Goal: Task Accomplishment & Management: Manage account settings

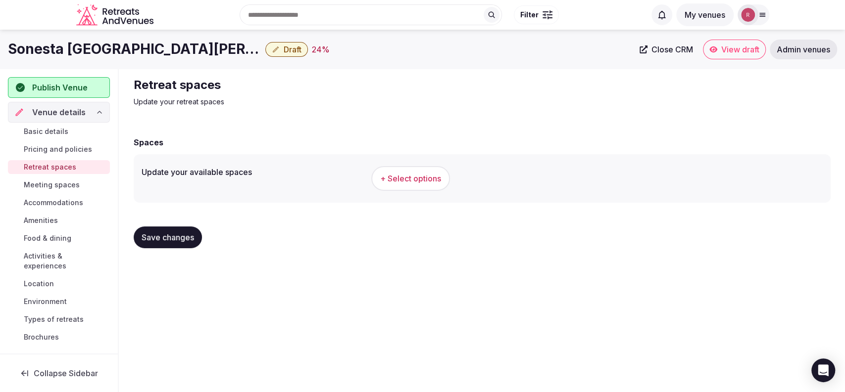
click at [44, 131] on span "Basic details" at bounding box center [46, 132] width 45 height 10
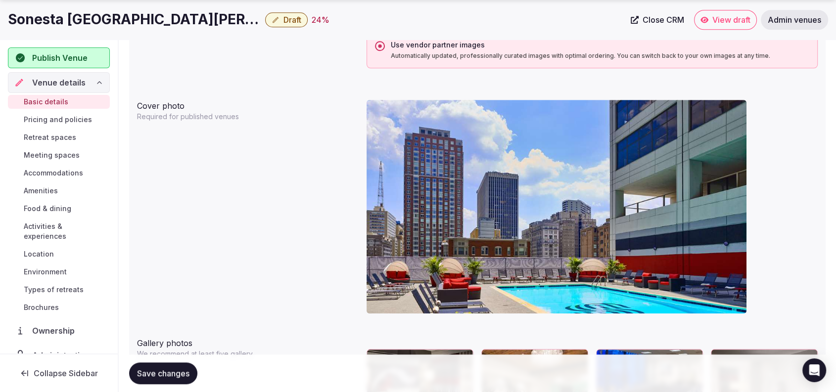
scroll to position [881, 0]
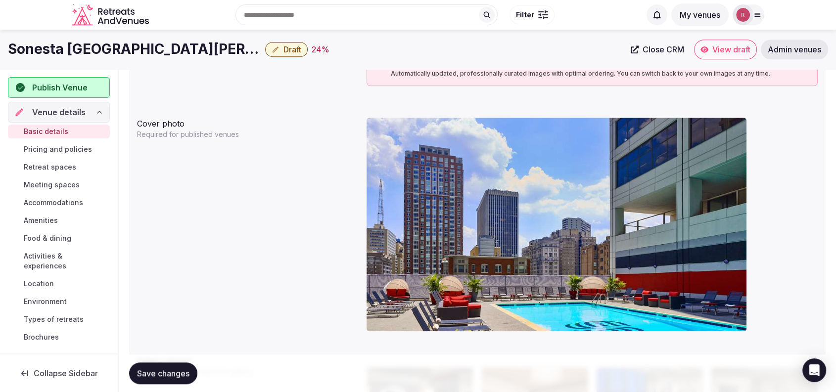
click at [170, 364] on button "Save changes" at bounding box center [163, 374] width 68 height 22
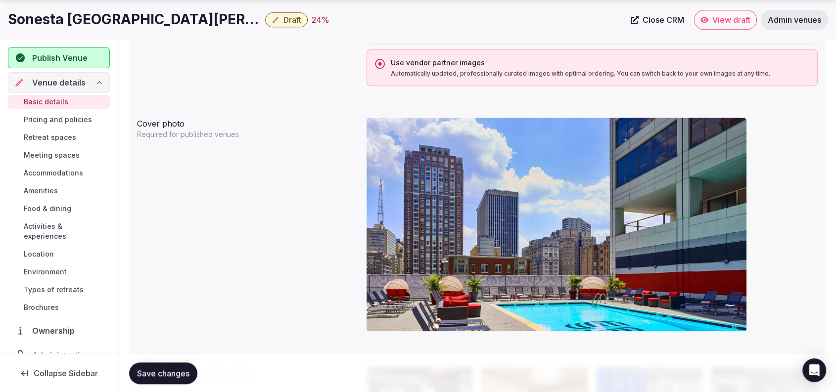
scroll to position [1224, 0]
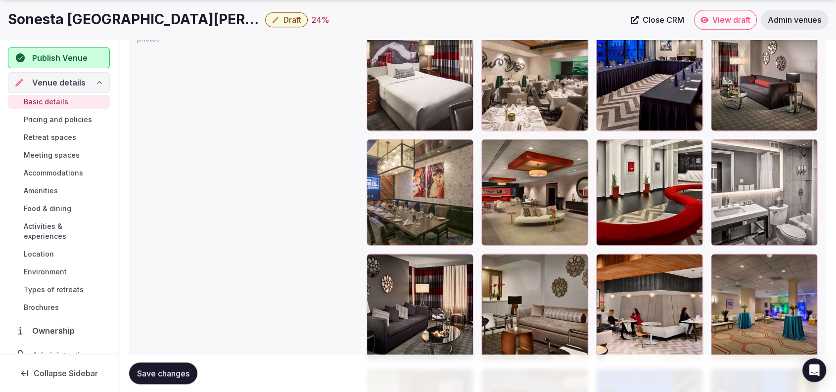
click at [46, 136] on span "Retreat spaces" at bounding box center [50, 138] width 52 height 10
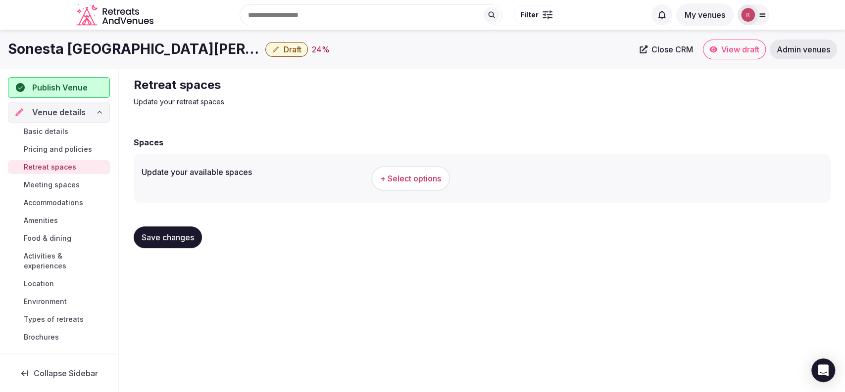
click at [37, 131] on span "Basic details" at bounding box center [46, 132] width 45 height 10
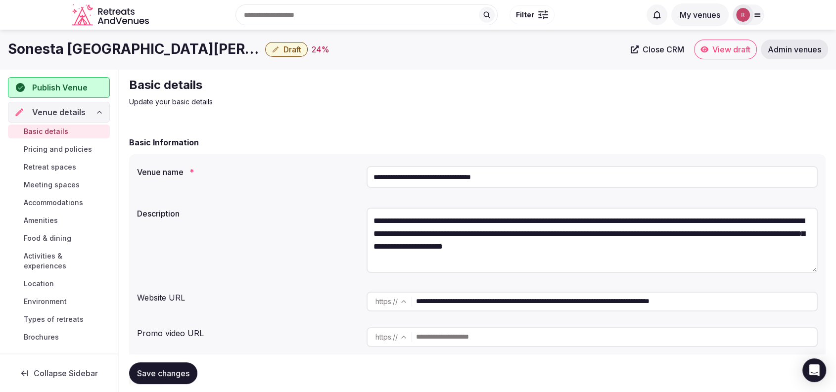
click at [447, 180] on input "**********" at bounding box center [592, 177] width 451 height 22
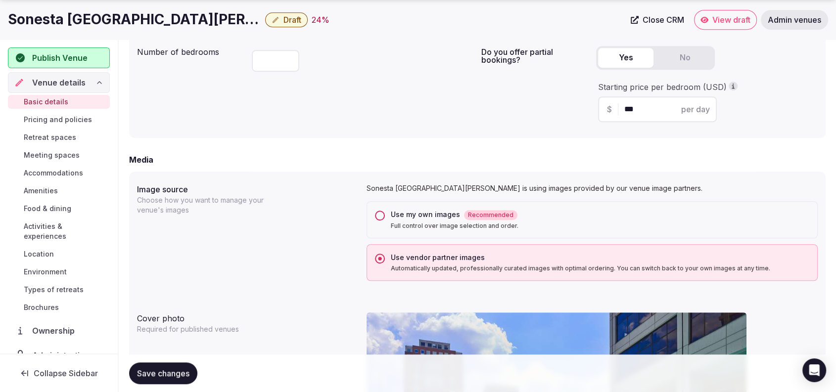
scroll to position [1373, 0]
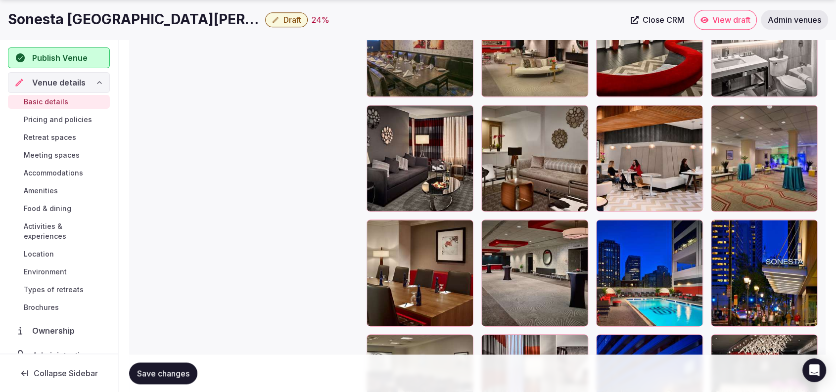
click at [46, 150] on span "Meeting spaces" at bounding box center [52, 155] width 56 height 10
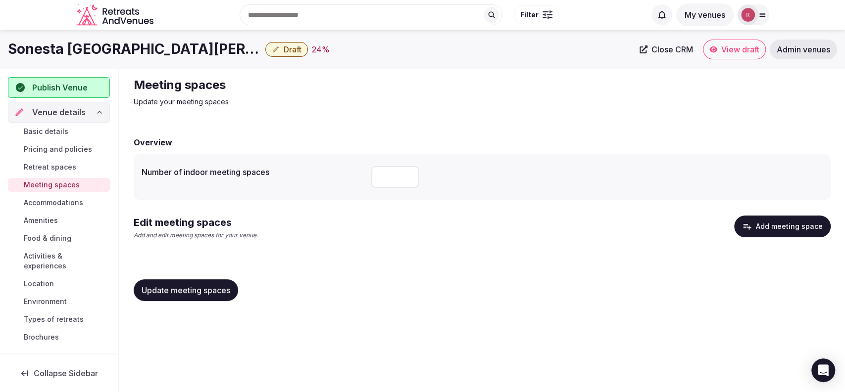
click at [390, 172] on input "number" at bounding box center [395, 177] width 48 height 22
type input "**"
click at [403, 228] on div "Edit meeting spaces Add and edit meeting spaces for your venue. Add meeting spa…" at bounding box center [482, 232] width 697 height 32
click at [752, 219] on button "Add meeting space" at bounding box center [782, 227] width 96 height 22
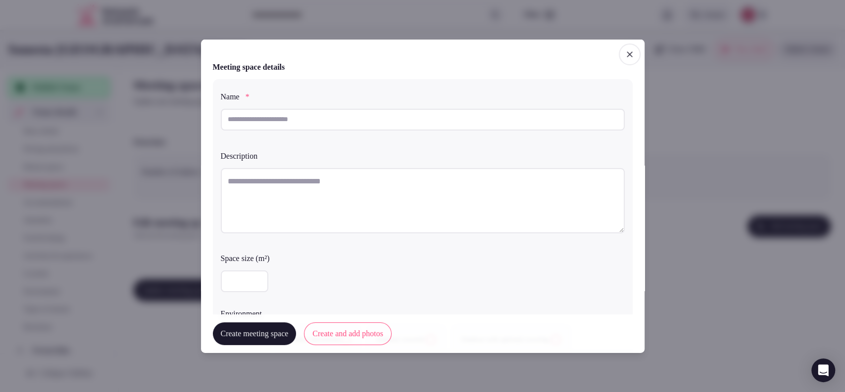
click at [322, 119] on input "text" at bounding box center [423, 119] width 404 height 22
paste input "**********"
type input "**********"
click at [282, 200] on textarea at bounding box center [423, 200] width 404 height 65
paste textarea "**********"
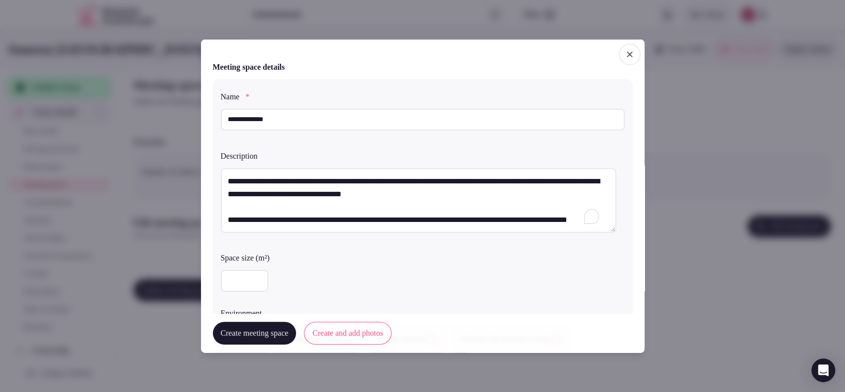
scroll to position [5, 0]
click at [226, 213] on textarea "**********" at bounding box center [418, 200] width 395 height 65
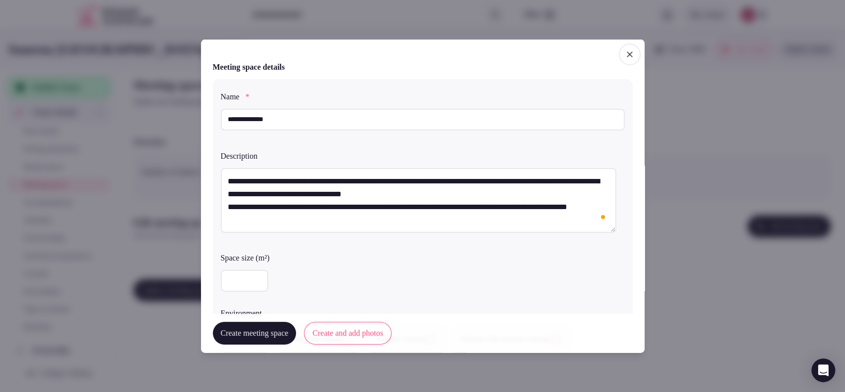
scroll to position [0, 0]
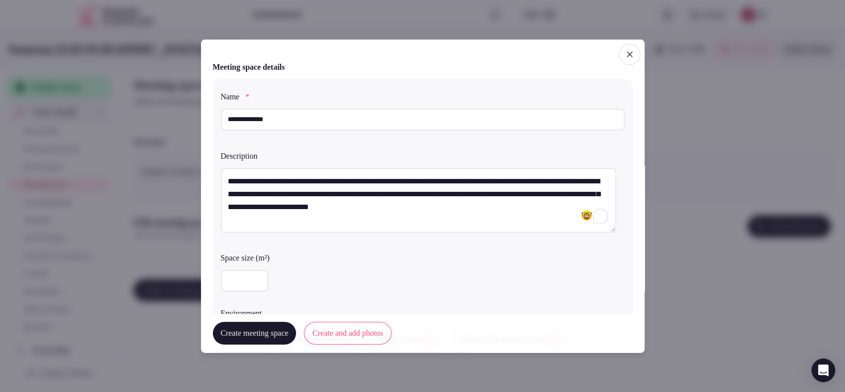
type textarea "**********"
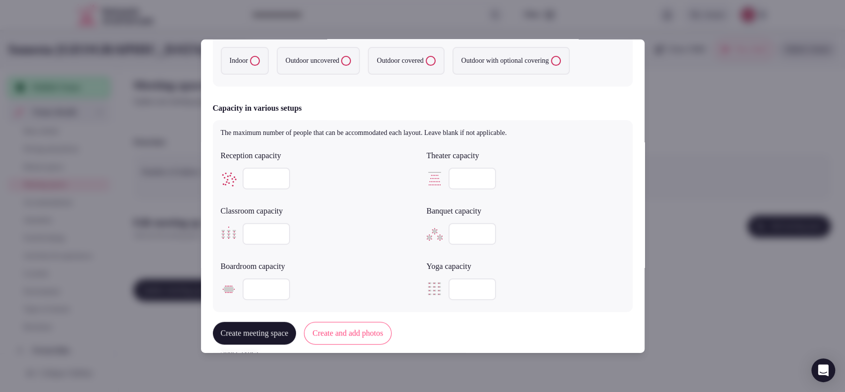
click at [256, 189] on input "number" at bounding box center [266, 179] width 48 height 22
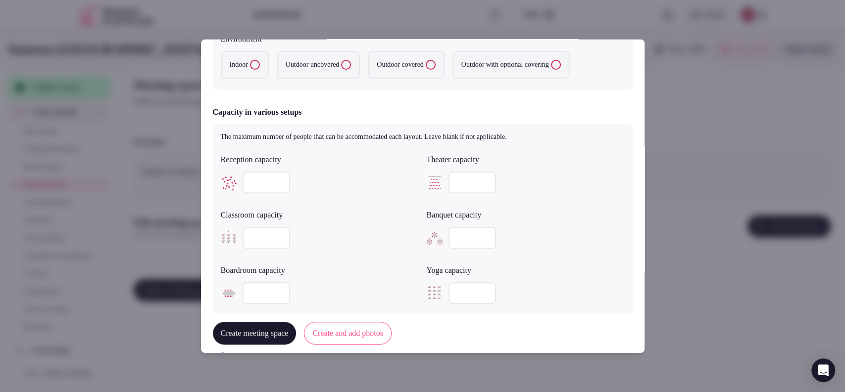
type input "***"
click at [344, 180] on div "***" at bounding box center [320, 183] width 198 height 22
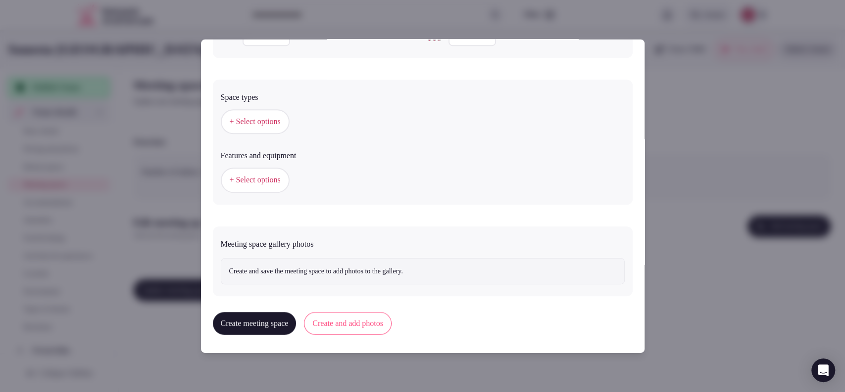
click at [391, 324] on button "Create and add photos" at bounding box center [348, 323] width 88 height 23
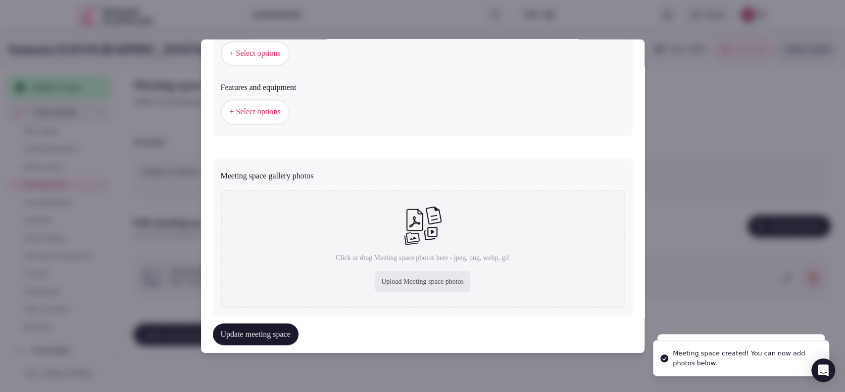
scroll to position [624, 0]
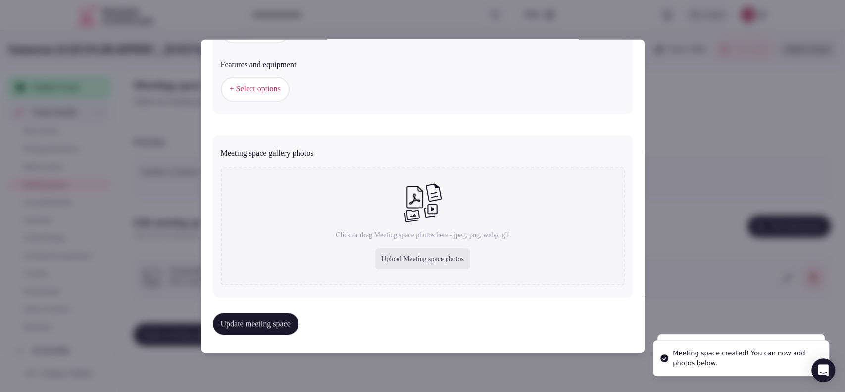
click at [383, 254] on div "Upload Meeting space photos" at bounding box center [422, 259] width 95 height 22
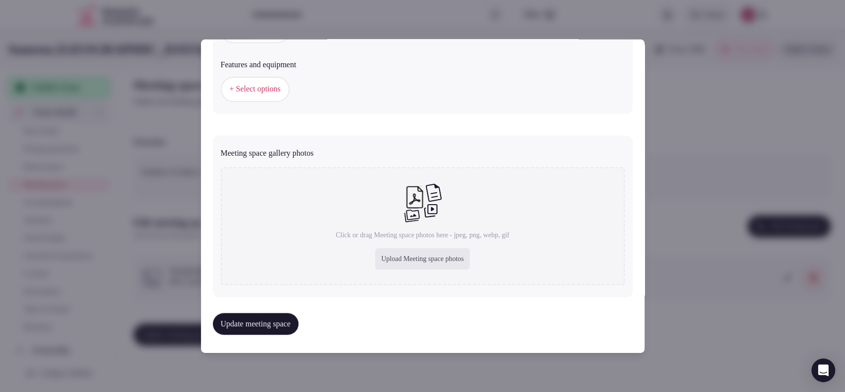
type input "**********"
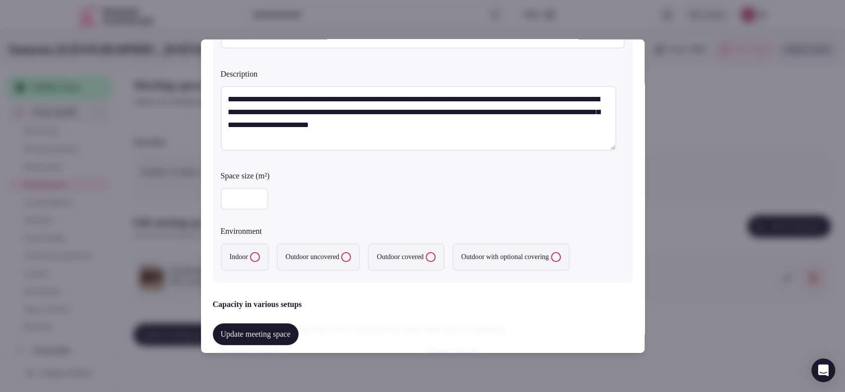
scroll to position [75, 0]
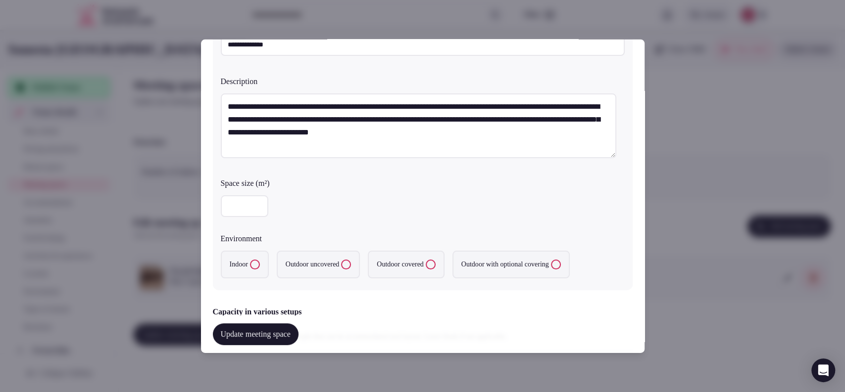
click at [261, 270] on label "Indoor" at bounding box center [245, 265] width 48 height 28
click at [260, 270] on button "Indoor" at bounding box center [255, 265] width 10 height 10
click at [276, 213] on div at bounding box center [423, 206] width 404 height 22
type input "***"
click at [333, 202] on div "***" at bounding box center [423, 206] width 404 height 22
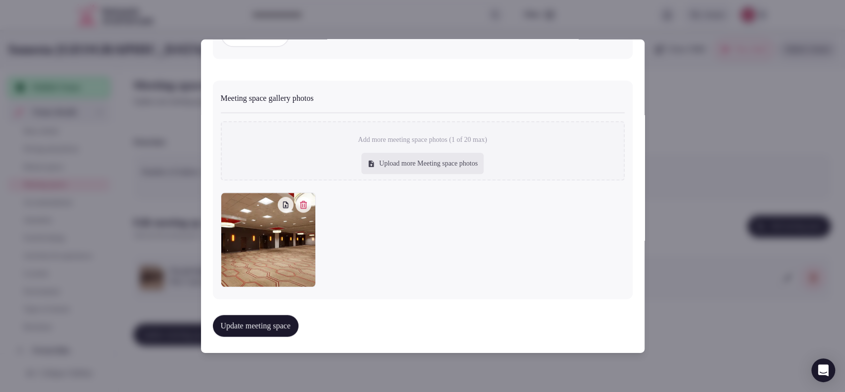
scroll to position [404, 0]
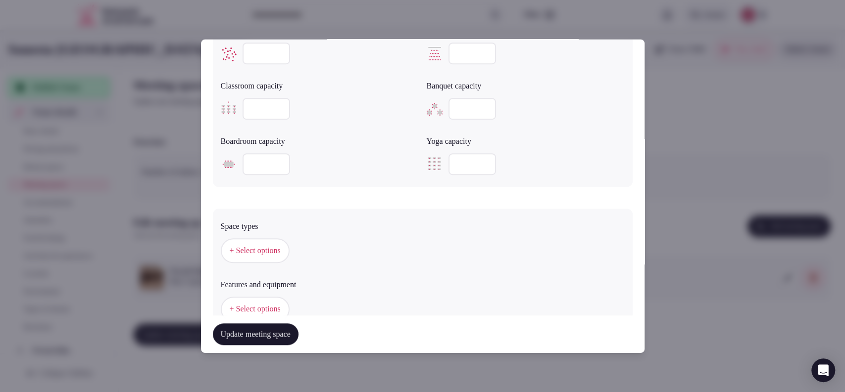
click at [269, 246] on span "+ Select options" at bounding box center [255, 250] width 51 height 11
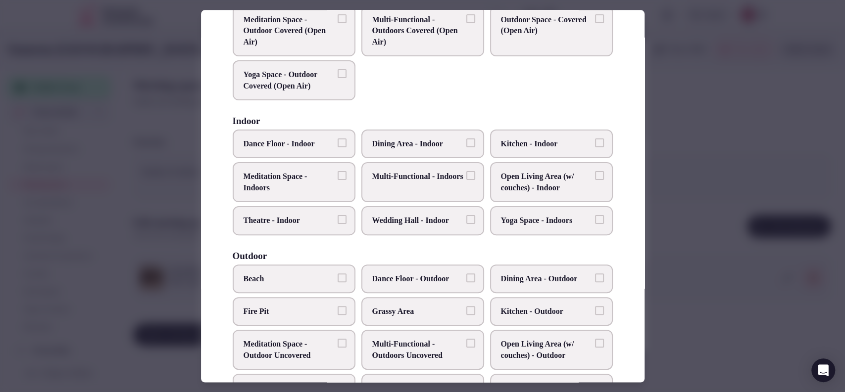
scroll to position [135, 0]
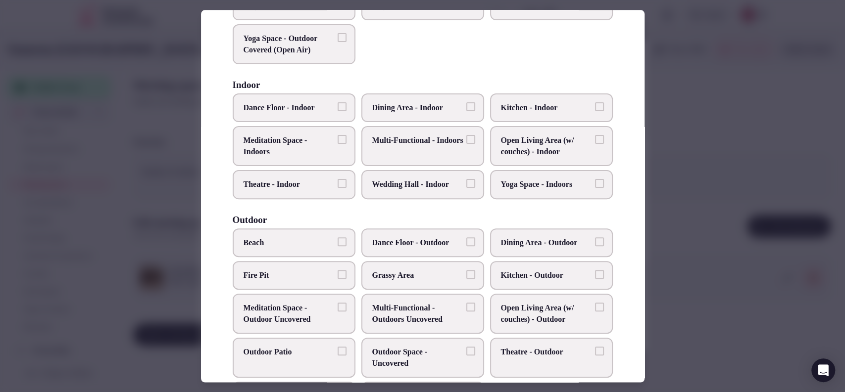
click at [402, 145] on span "Multi-Functional - Indoors" at bounding box center [417, 141] width 91 height 11
click at [466, 144] on button "Multi-Functional - Indoors" at bounding box center [470, 140] width 9 height 9
click at [301, 187] on span "Theatre - Indoor" at bounding box center [288, 185] width 91 height 11
click at [337, 187] on button "Theatre - Indoor" at bounding box center [341, 184] width 9 height 9
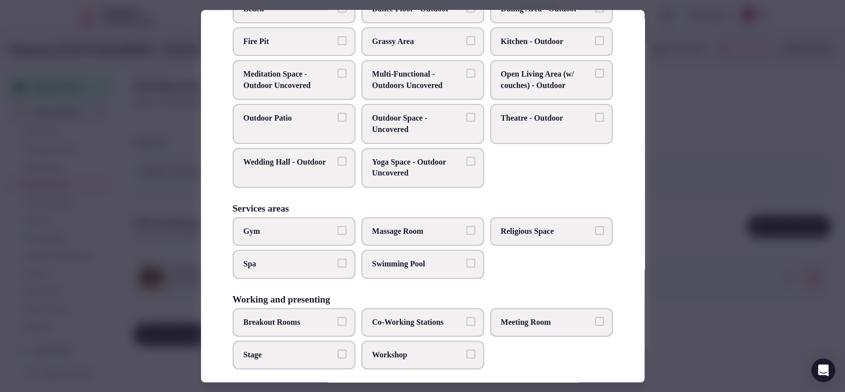
scroll to position [377, 0]
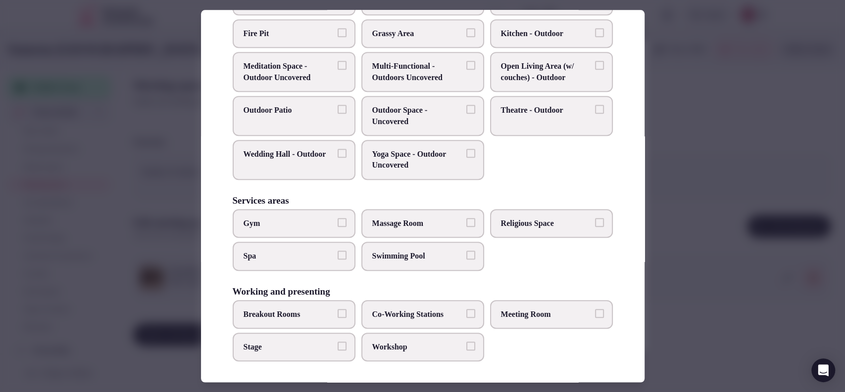
click at [439, 343] on span "Workshop" at bounding box center [417, 347] width 91 height 11
click at [466, 343] on button "Workshop" at bounding box center [470, 346] width 9 height 9
click at [504, 318] on label "Meeting Room" at bounding box center [551, 314] width 123 height 29
click at [595, 318] on button "Meeting Room" at bounding box center [599, 313] width 9 height 9
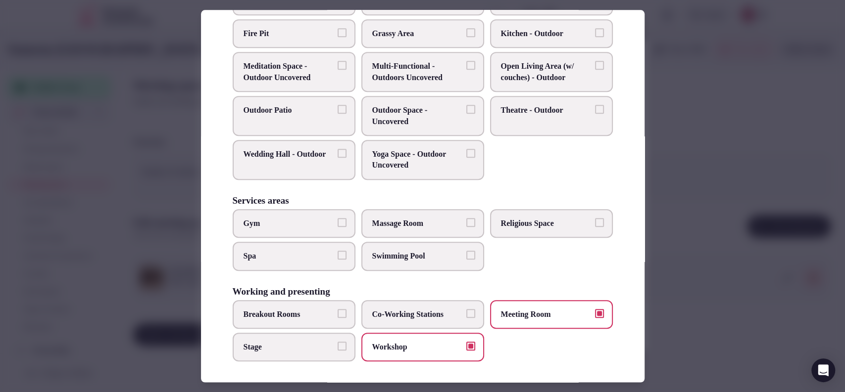
click at [302, 315] on span "Breakout Rooms" at bounding box center [288, 314] width 91 height 11
click at [337, 315] on button "Breakout Rooms" at bounding box center [341, 313] width 9 height 9
click at [293, 342] on span "Stage" at bounding box center [288, 347] width 91 height 11
click at [337, 342] on button "Stage" at bounding box center [341, 346] width 9 height 9
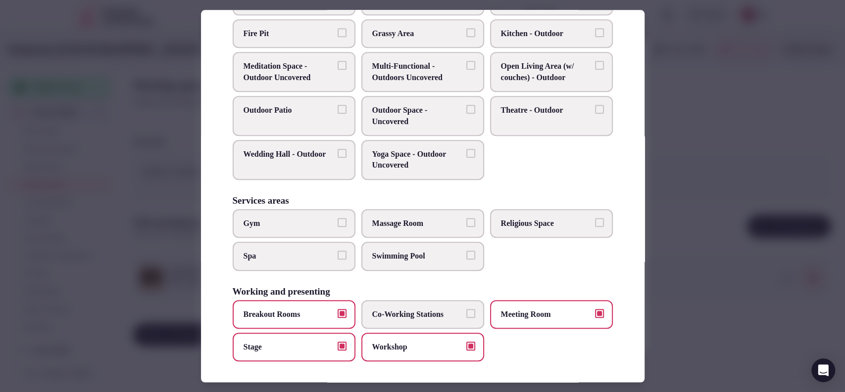
click at [284, 309] on span "Breakout Rooms" at bounding box center [288, 314] width 91 height 11
click at [337, 309] on button "Breakout Rooms" at bounding box center [341, 313] width 9 height 9
click at [712, 275] on div at bounding box center [422, 196] width 845 height 392
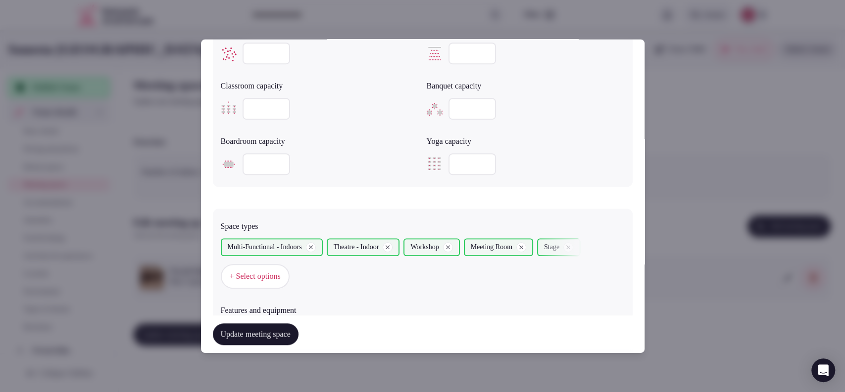
scroll to position [679, 0]
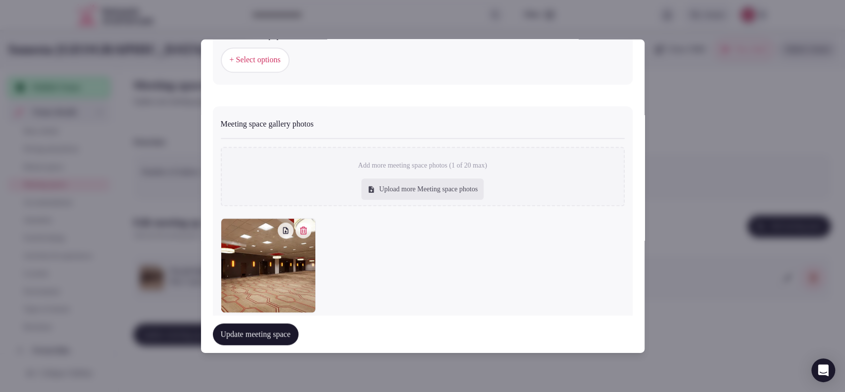
click at [259, 54] on span "+ Select options" at bounding box center [255, 59] width 51 height 11
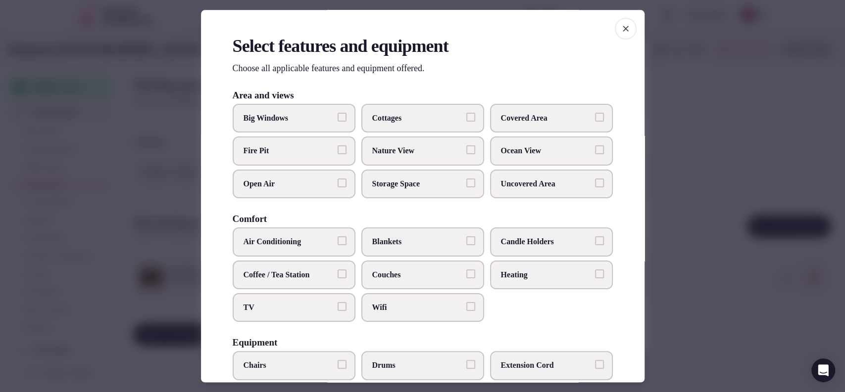
click at [534, 117] on span "Covered Area" at bounding box center [546, 118] width 91 height 11
click at [595, 117] on button "Covered Area" at bounding box center [599, 117] width 9 height 9
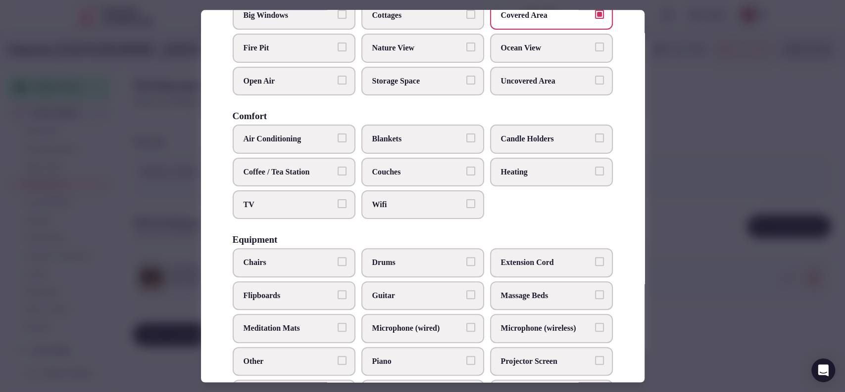
scroll to position [119, 0]
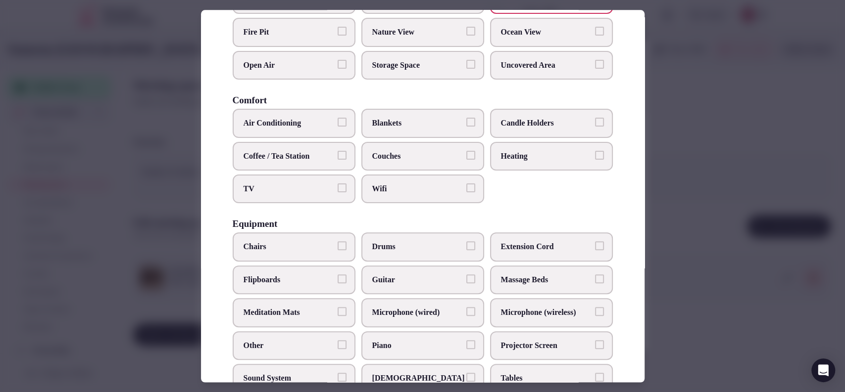
click at [267, 189] on span "TV" at bounding box center [288, 189] width 91 height 11
click at [337, 189] on button "TV" at bounding box center [341, 188] width 9 height 9
click at [326, 158] on span "Coffee / Tea Station" at bounding box center [288, 156] width 91 height 11
click at [337, 158] on button "Coffee / Tea Station" at bounding box center [341, 155] width 9 height 9
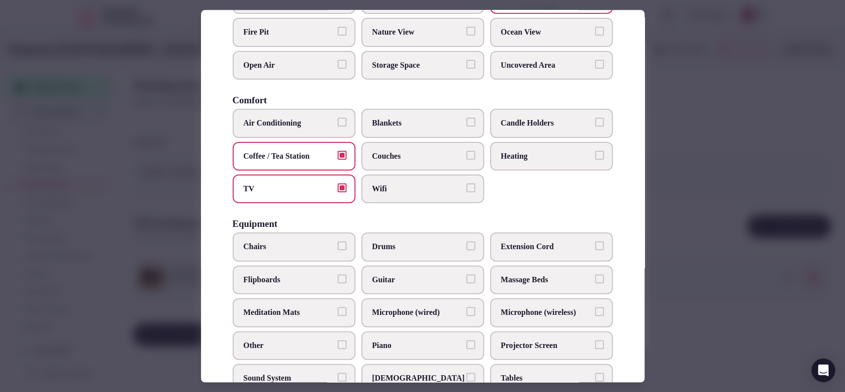
click at [319, 133] on label "Air Conditioning" at bounding box center [294, 123] width 123 height 29
click at [337, 127] on button "Air Conditioning" at bounding box center [341, 122] width 9 height 9
click at [280, 248] on span "Chairs" at bounding box center [288, 247] width 91 height 11
click at [337, 248] on button "Chairs" at bounding box center [341, 246] width 9 height 9
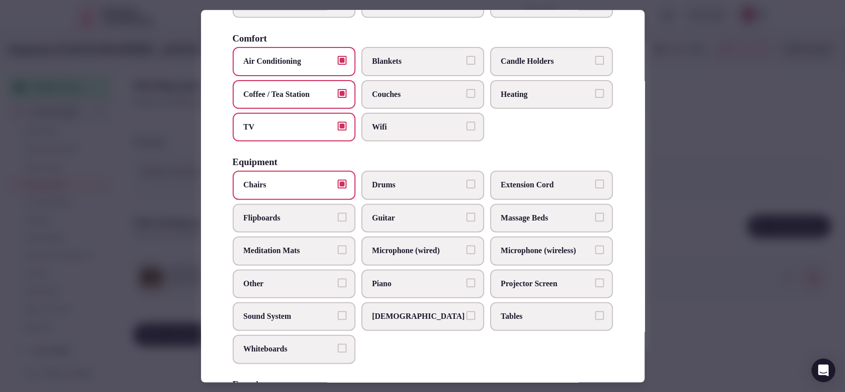
scroll to position [213, 0]
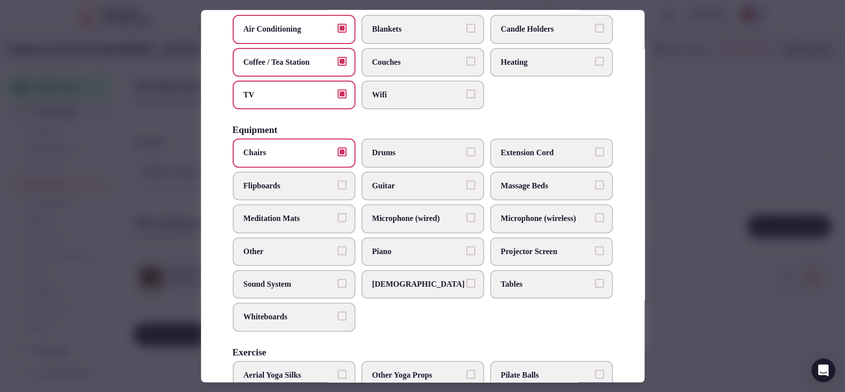
click at [250, 288] on label "Sound System" at bounding box center [294, 284] width 123 height 29
click at [337, 288] on button "Sound System" at bounding box center [341, 283] width 9 height 9
click at [510, 281] on span "Tables" at bounding box center [546, 284] width 91 height 11
click at [595, 281] on button "Tables" at bounding box center [599, 283] width 9 height 9
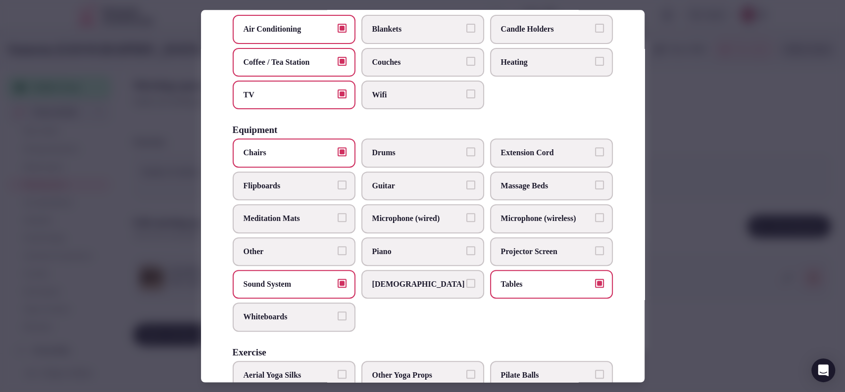
click at [523, 250] on span "Projector Screen" at bounding box center [546, 251] width 91 height 11
click at [595, 250] on button "Projector Screen" at bounding box center [599, 250] width 9 height 9
click at [329, 317] on span "Whiteboards" at bounding box center [288, 317] width 91 height 11
click at [337, 317] on button "Whiteboards" at bounding box center [341, 316] width 9 height 9
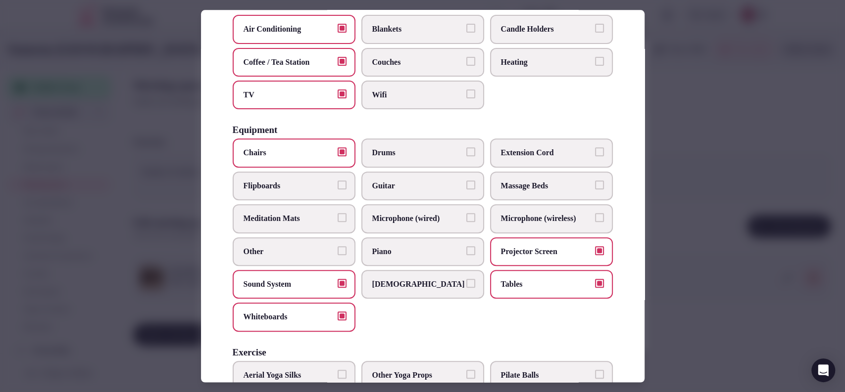
scroll to position [306, 0]
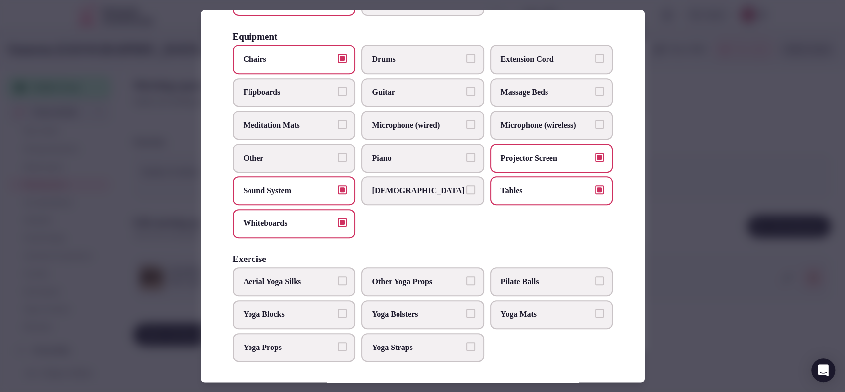
click at [697, 223] on div at bounding box center [422, 196] width 845 height 392
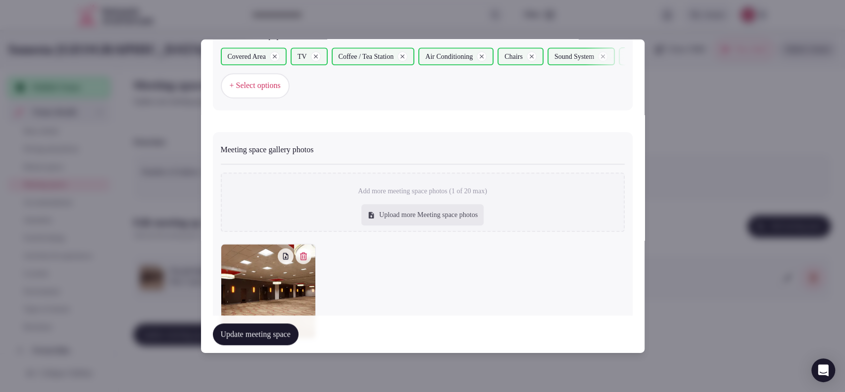
scroll to position [730, 0]
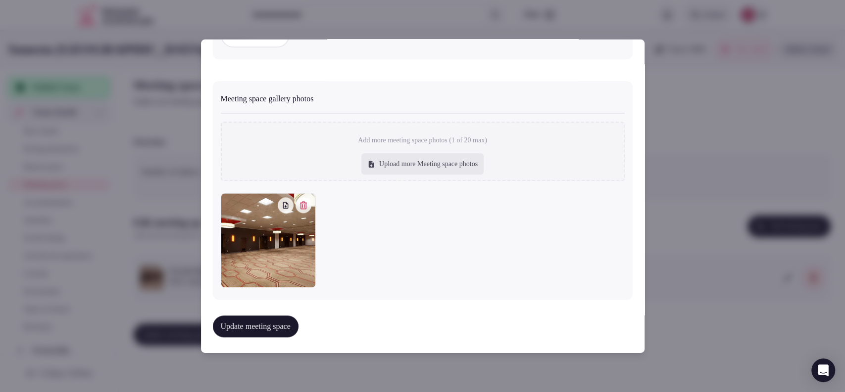
click at [255, 320] on button "Update meeting space" at bounding box center [256, 327] width 86 height 22
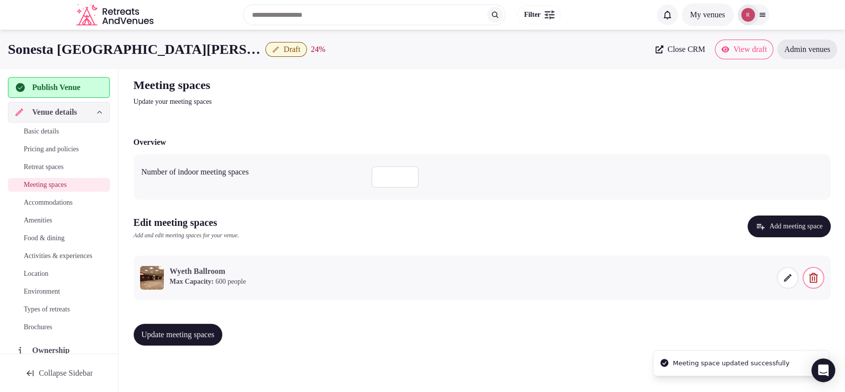
click at [192, 334] on span "Update meeting spaces" at bounding box center [178, 335] width 73 height 10
click at [28, 202] on span "Accommodations" at bounding box center [48, 203] width 49 height 10
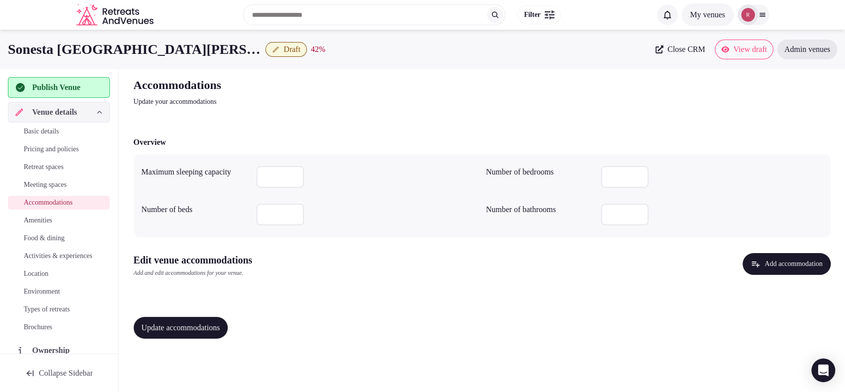
click at [745, 258] on button "Add accommodation" at bounding box center [786, 264] width 88 height 22
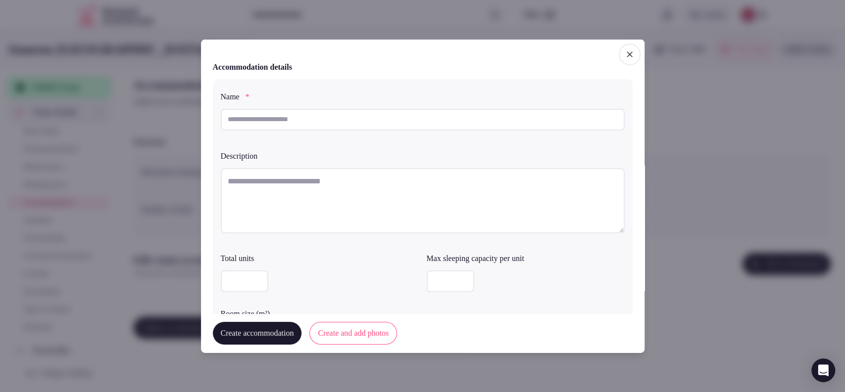
click at [238, 185] on textarea at bounding box center [423, 200] width 404 height 65
paste textarea "**********"
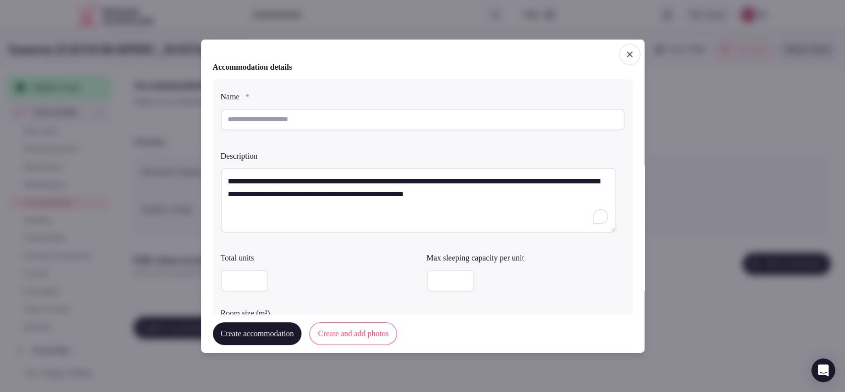
type textarea "**********"
click at [442, 282] on input "number" at bounding box center [451, 281] width 48 height 22
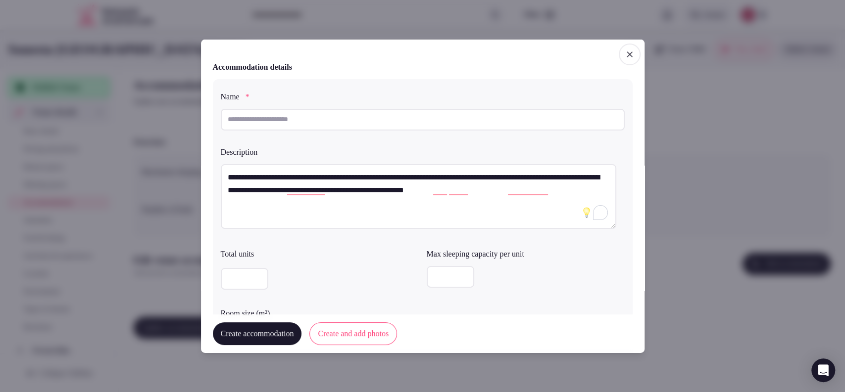
type input "*"
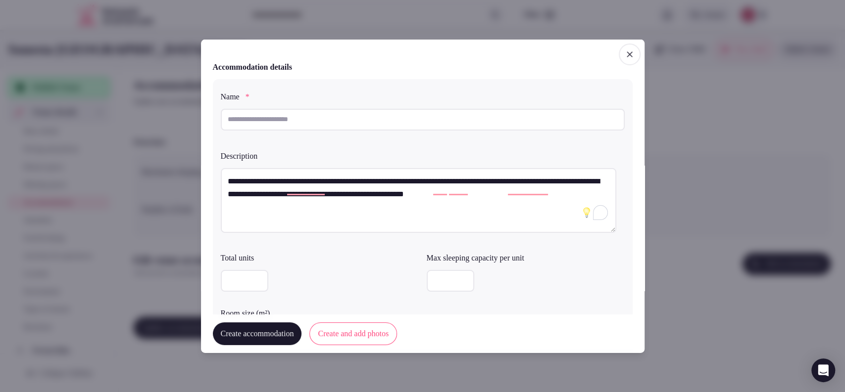
click at [318, 125] on input "text" at bounding box center [423, 119] width 404 height 22
paste input "**********"
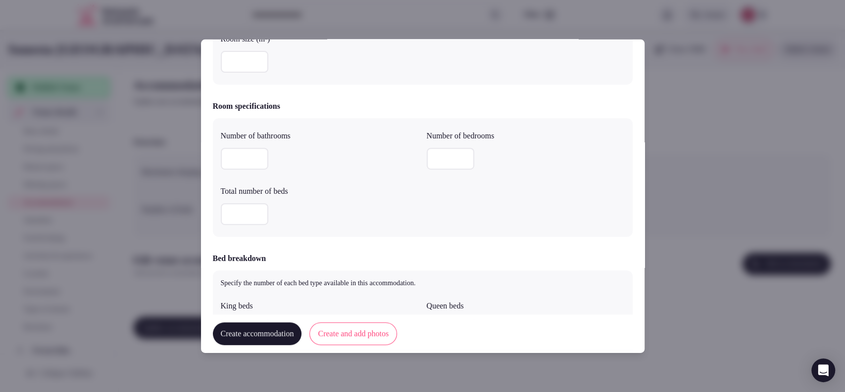
type input "**********"
click at [437, 153] on input "number" at bounding box center [451, 159] width 48 height 22
type input "*"
click at [238, 157] on input "number" at bounding box center [245, 159] width 48 height 22
type input "*"
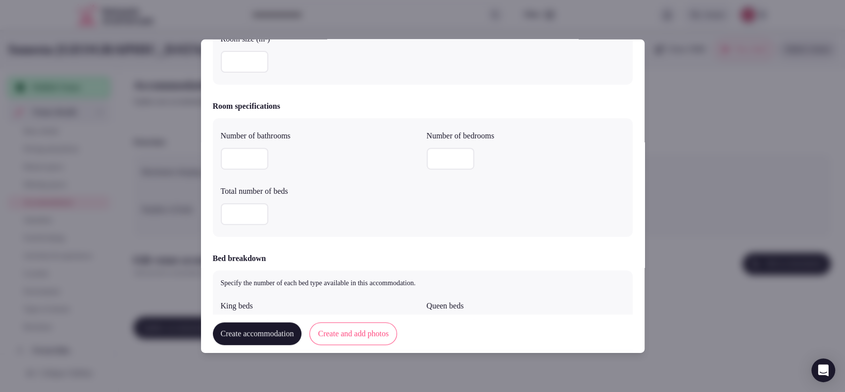
click at [241, 209] on input "number" at bounding box center [245, 214] width 48 height 22
type input "*"
click at [321, 206] on div "*" at bounding box center [320, 214] width 198 height 22
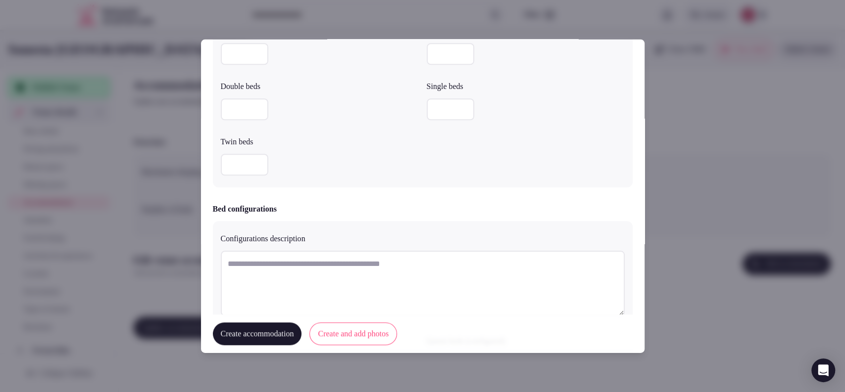
click at [444, 63] on input "number" at bounding box center [451, 54] width 48 height 22
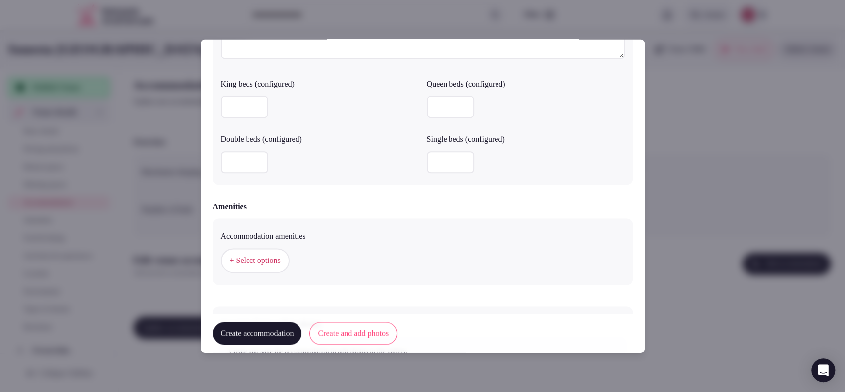
scroll to position [824, 0]
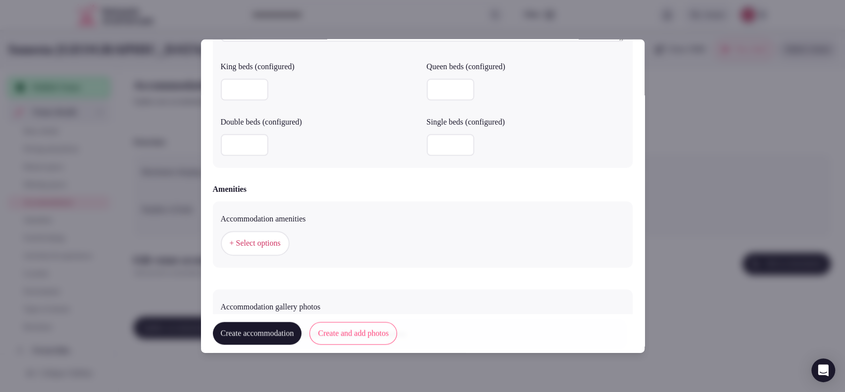
type input "*"
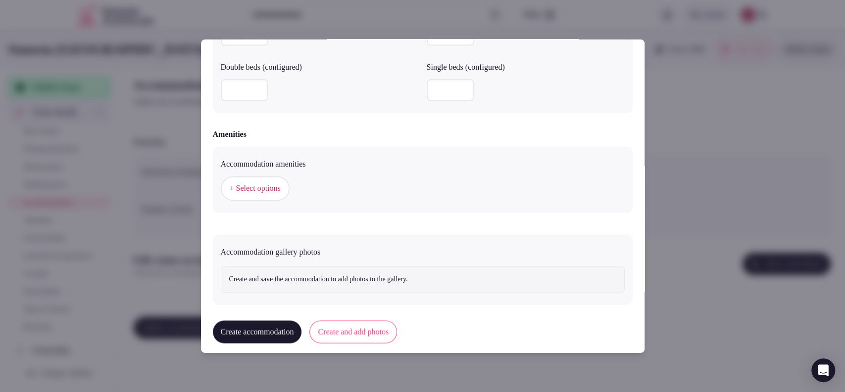
scroll to position [887, 0]
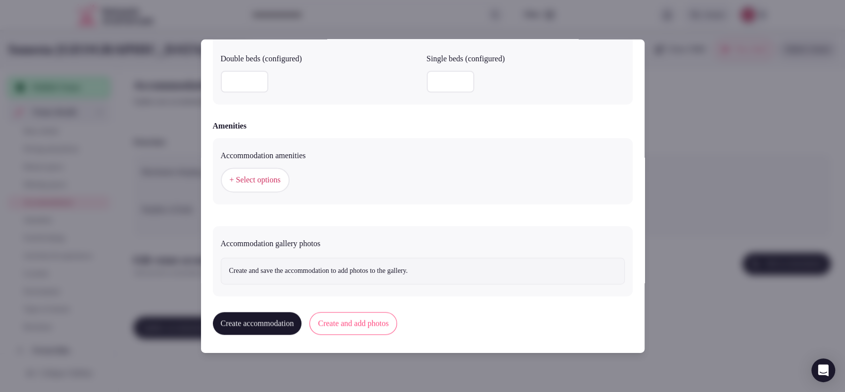
click at [237, 175] on span "+ Select options" at bounding box center [255, 180] width 51 height 11
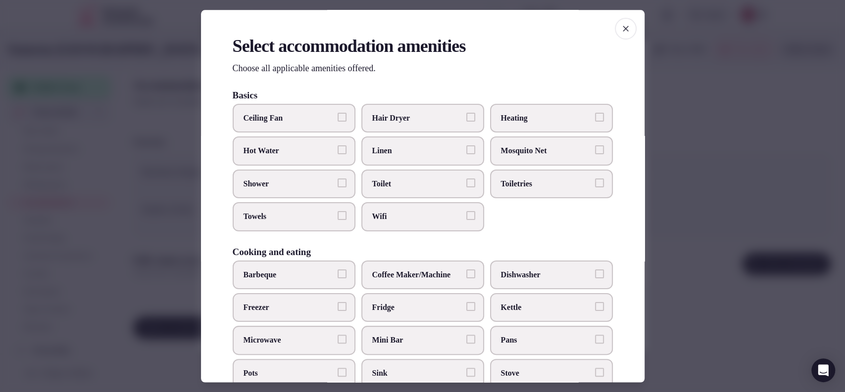
click at [385, 183] on span "Toilet" at bounding box center [417, 184] width 91 height 11
click at [466, 183] on button "Toilet" at bounding box center [470, 183] width 9 height 9
click at [380, 217] on span "Wifi" at bounding box center [417, 217] width 91 height 11
click at [466, 217] on button "Wifi" at bounding box center [470, 216] width 9 height 9
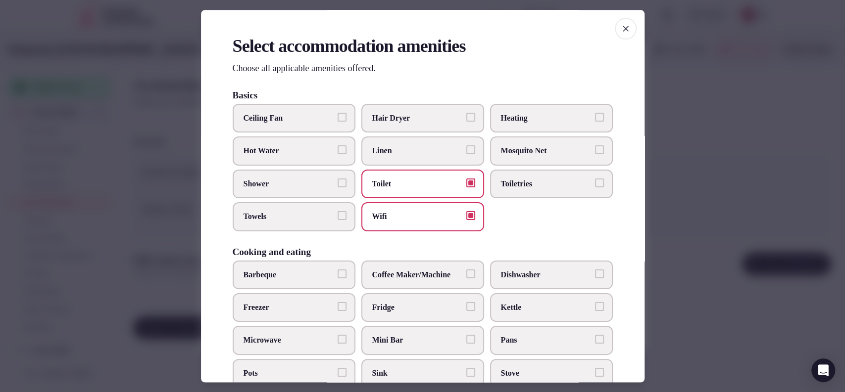
click at [490, 185] on label "Toiletries" at bounding box center [551, 184] width 123 height 29
click at [595, 185] on button "Toiletries" at bounding box center [599, 183] width 9 height 9
click at [305, 190] on label "Shower" at bounding box center [294, 184] width 123 height 29
click at [337, 188] on button "Shower" at bounding box center [341, 183] width 9 height 9
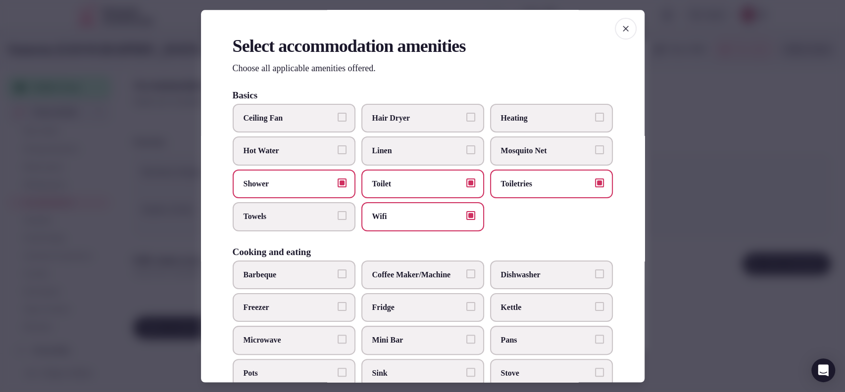
click at [295, 219] on span "Towels" at bounding box center [288, 217] width 91 height 11
click at [337, 219] on button "Towels" at bounding box center [341, 216] width 9 height 9
click at [434, 281] on label "Coffee Maker/Machine" at bounding box center [422, 275] width 123 height 29
click at [466, 279] on button "Coffee Maker/Machine" at bounding box center [470, 274] width 9 height 9
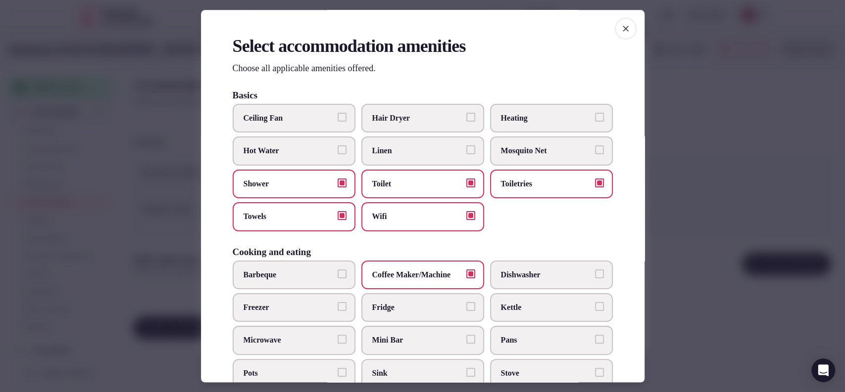
click at [419, 304] on span "Fridge" at bounding box center [417, 307] width 91 height 11
click at [466, 304] on button "Fridge" at bounding box center [470, 306] width 9 height 9
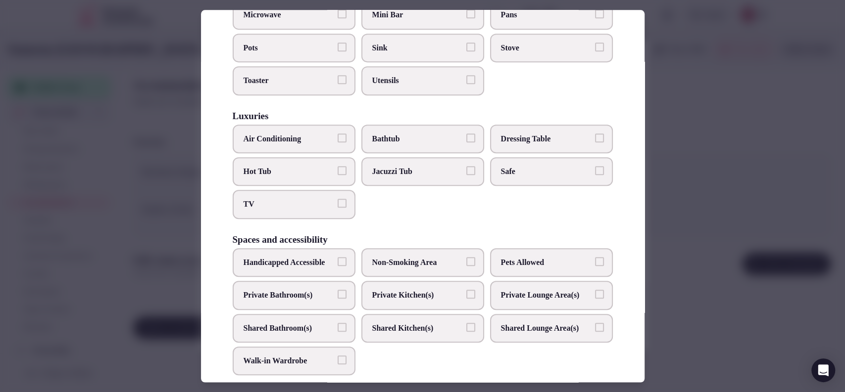
click at [431, 130] on label "Bathtub" at bounding box center [422, 139] width 123 height 29
click at [466, 134] on button "Bathtub" at bounding box center [470, 138] width 9 height 9
click at [326, 129] on label "Air Conditioning" at bounding box center [294, 139] width 123 height 29
click at [337, 134] on button "Air Conditioning" at bounding box center [341, 138] width 9 height 9
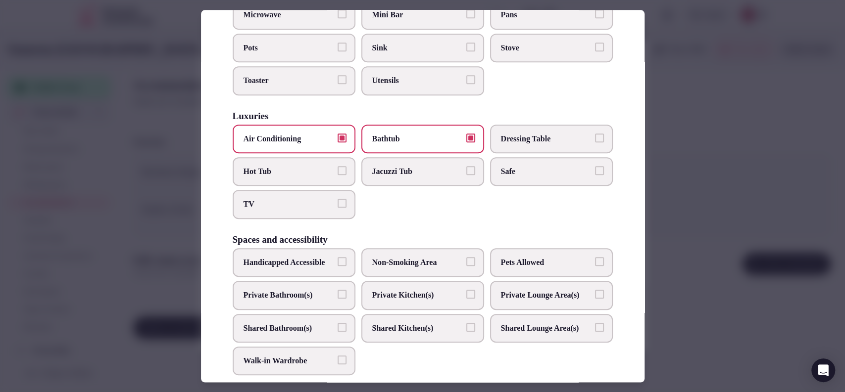
click at [319, 209] on label "TV" at bounding box center [294, 204] width 123 height 29
click at [337, 208] on button "TV" at bounding box center [341, 203] width 9 height 9
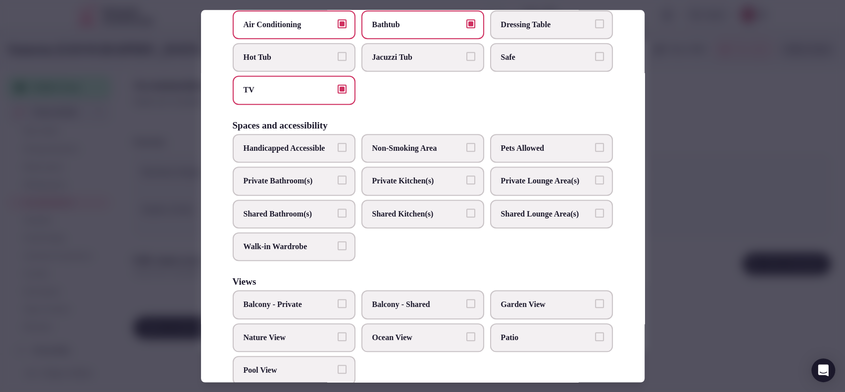
scroll to position [462, 0]
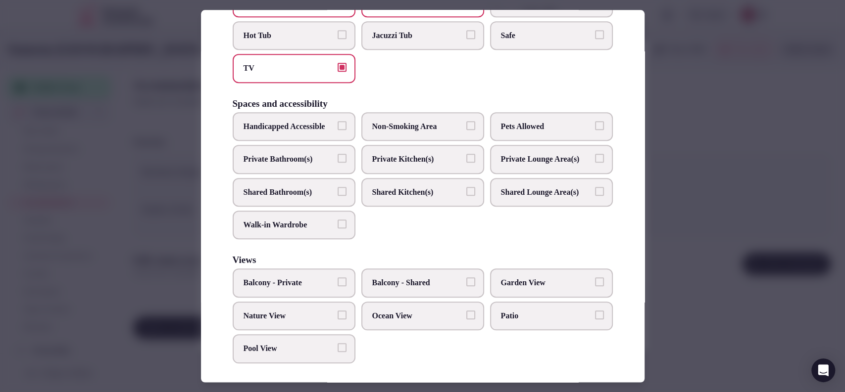
click at [305, 174] on label "Private Bathroom(s)" at bounding box center [294, 159] width 123 height 29
click at [337, 163] on button "Private Bathroom(s)" at bounding box center [341, 158] width 9 height 9
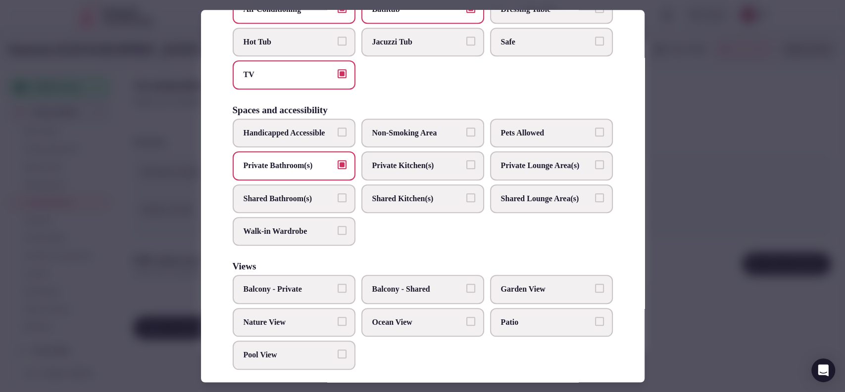
scroll to position [495, 0]
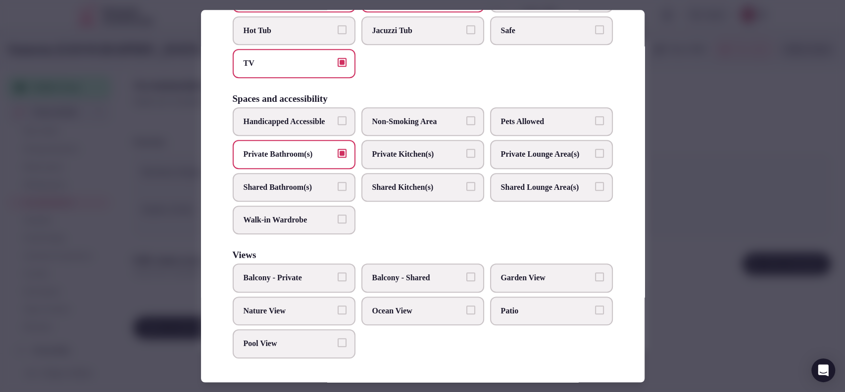
click at [682, 204] on div at bounding box center [422, 196] width 845 height 392
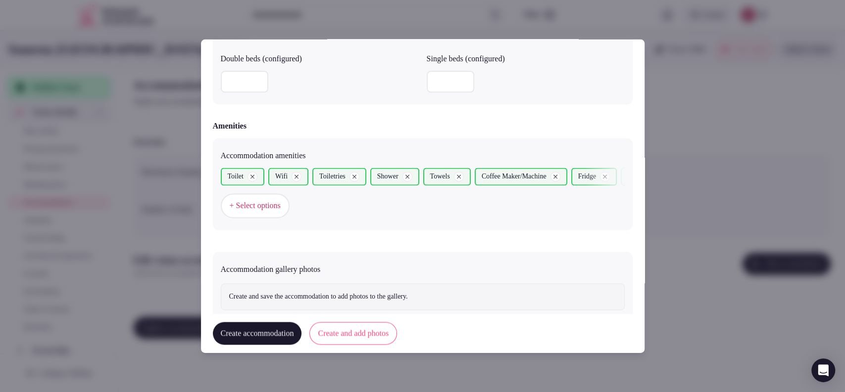
click at [348, 328] on button "Create and add photos" at bounding box center [353, 334] width 88 height 23
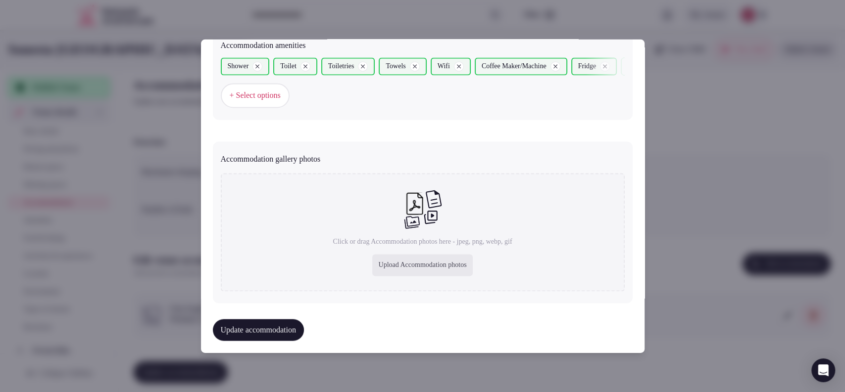
scroll to position [1004, 0]
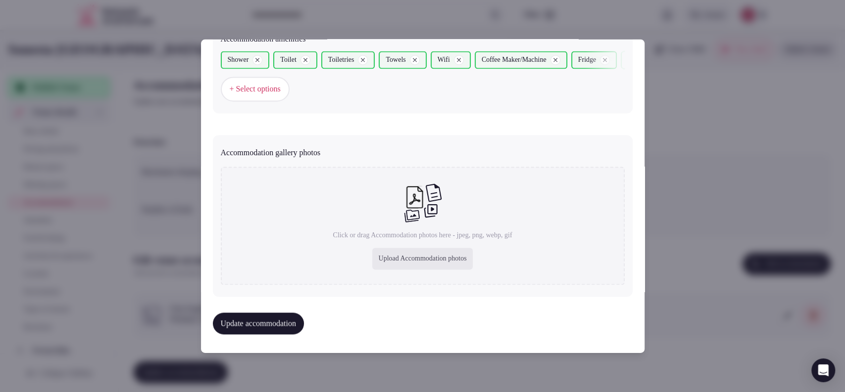
click at [397, 260] on div "Upload Accommodation photos" at bounding box center [422, 259] width 100 height 22
type input "**********"
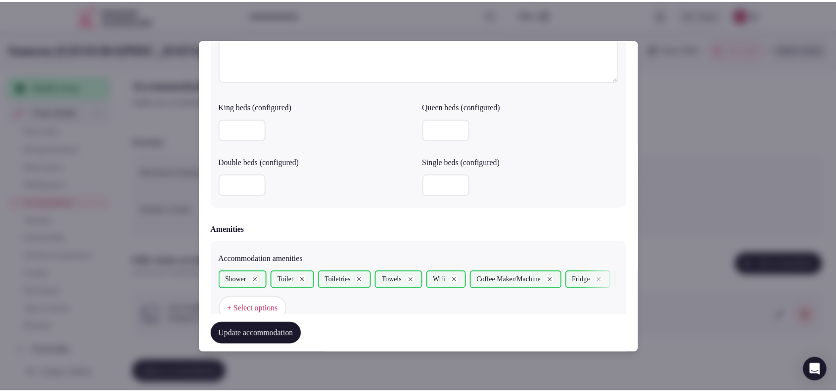
scroll to position [1058, 0]
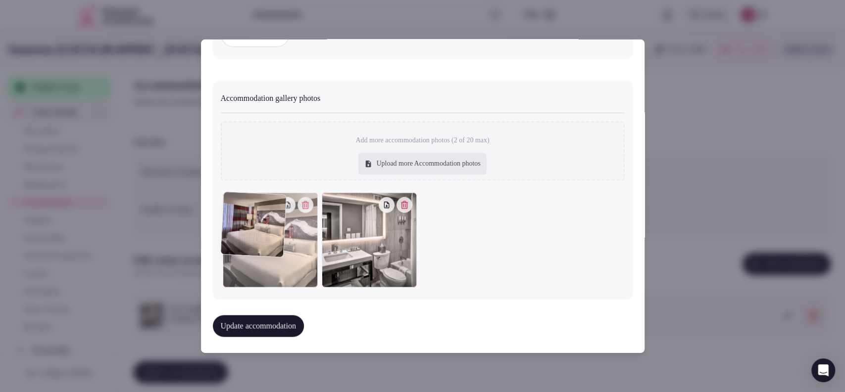
drag, startPoint x: 412, startPoint y: 252, endPoint x: 283, endPoint y: 252, distance: 129.1
click at [283, 252] on div at bounding box center [270, 240] width 95 height 95
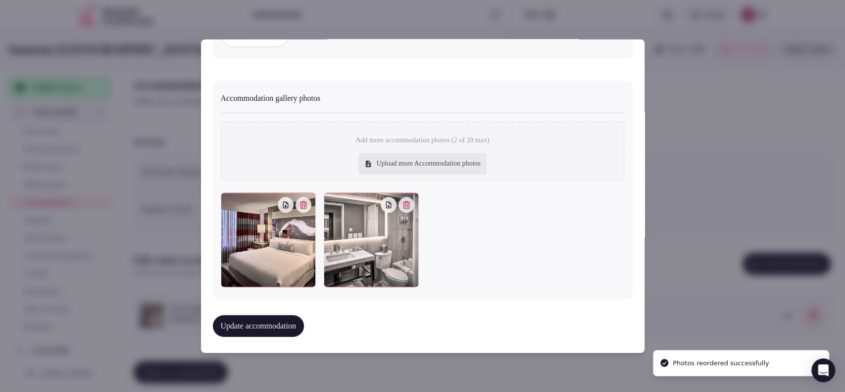
click at [282, 327] on button "Update accommodation" at bounding box center [258, 327] width 91 height 22
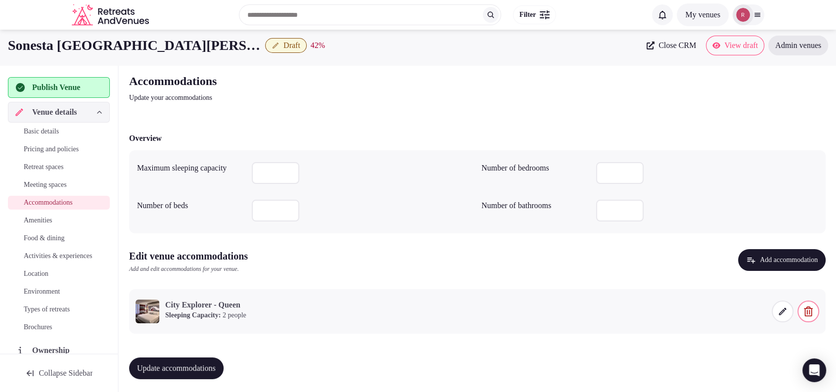
scroll to position [6, 0]
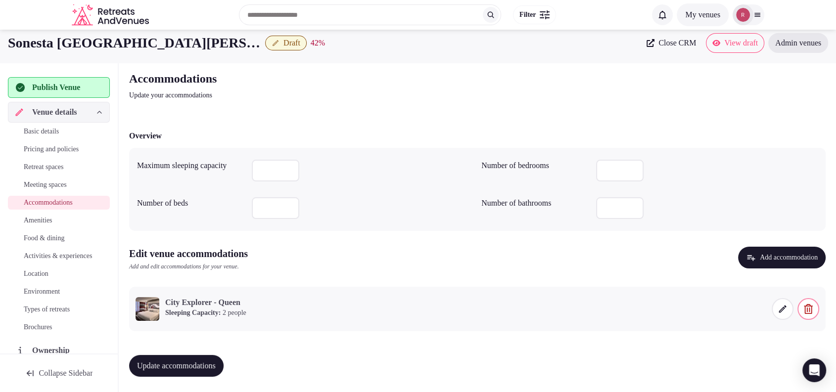
click at [191, 368] on span "Update accommodations" at bounding box center [176, 366] width 79 height 10
click at [42, 223] on span "Amenities" at bounding box center [38, 221] width 29 height 10
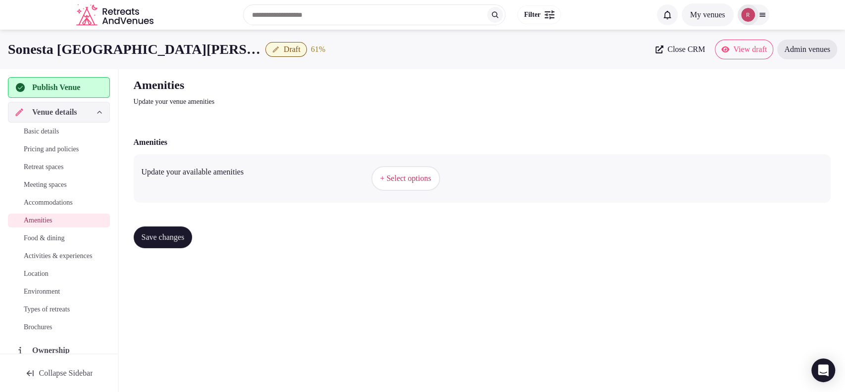
click at [379, 190] on button "+ Select options" at bounding box center [405, 178] width 69 height 25
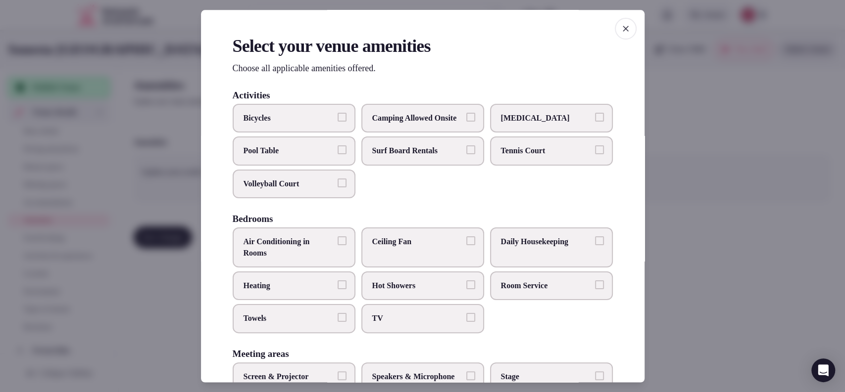
click at [689, 200] on div at bounding box center [422, 196] width 845 height 392
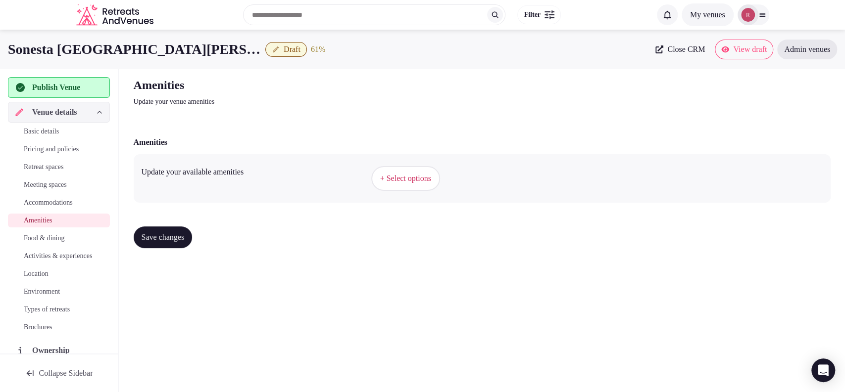
click at [421, 185] on button "+ Select options" at bounding box center [405, 178] width 69 height 25
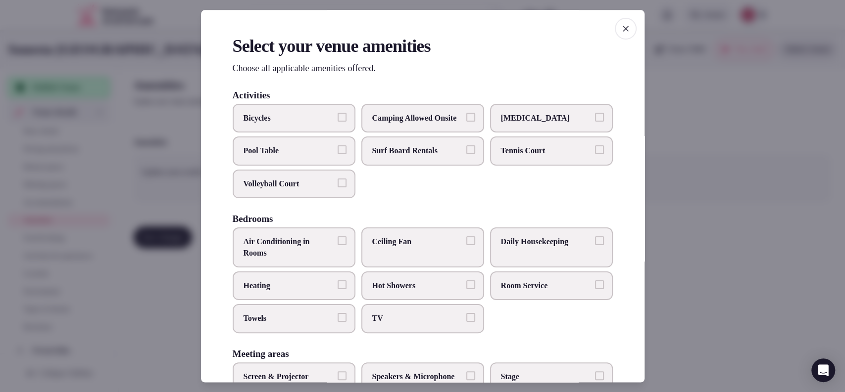
click at [309, 259] on span "Air Conditioning in Rooms" at bounding box center [288, 248] width 91 height 22
click at [337, 246] on button "Air Conditioning in Rooms" at bounding box center [341, 241] width 9 height 9
click at [411, 325] on span "TV" at bounding box center [417, 319] width 91 height 11
click at [466, 323] on button "TV" at bounding box center [470, 318] width 9 height 9
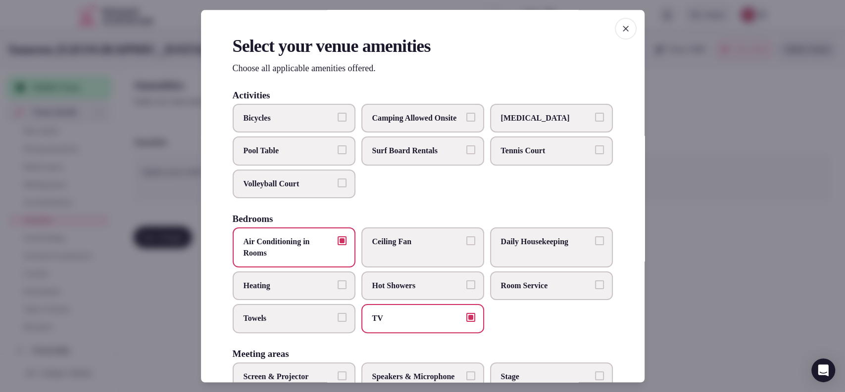
click at [312, 333] on label "Towels" at bounding box center [294, 319] width 123 height 29
click at [337, 323] on button "Towels" at bounding box center [341, 318] width 9 height 9
click at [517, 291] on span "Room Service" at bounding box center [546, 286] width 91 height 11
click at [595, 289] on button "Room Service" at bounding box center [599, 285] width 9 height 9
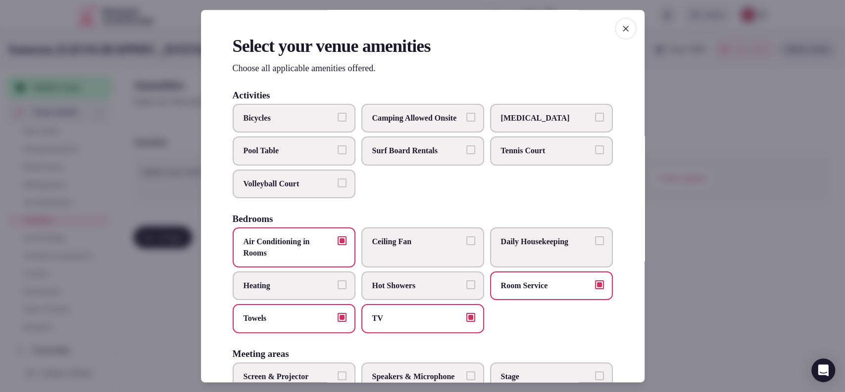
click at [548, 248] on span "Daily Housekeeping" at bounding box center [546, 242] width 91 height 11
click at [595, 246] on button "Daily Housekeeping" at bounding box center [599, 241] width 9 height 9
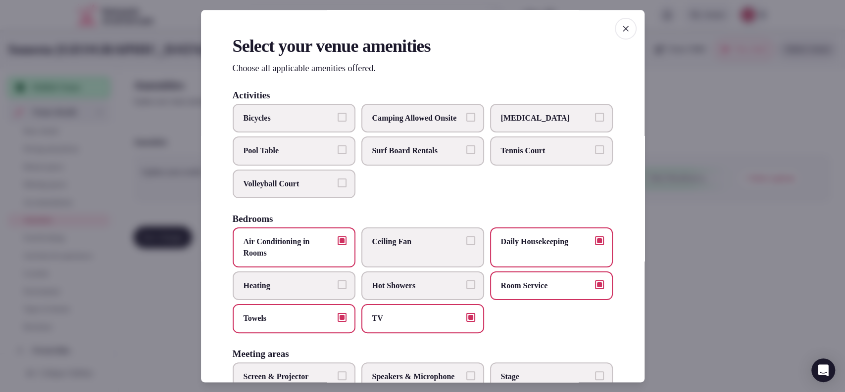
click at [533, 291] on span "Room Service" at bounding box center [546, 286] width 91 height 11
click at [595, 289] on button "Room Service" at bounding box center [599, 285] width 9 height 9
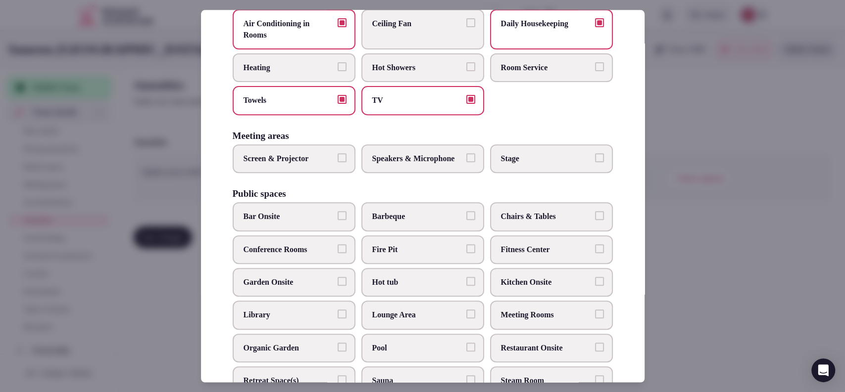
scroll to position [272, 0]
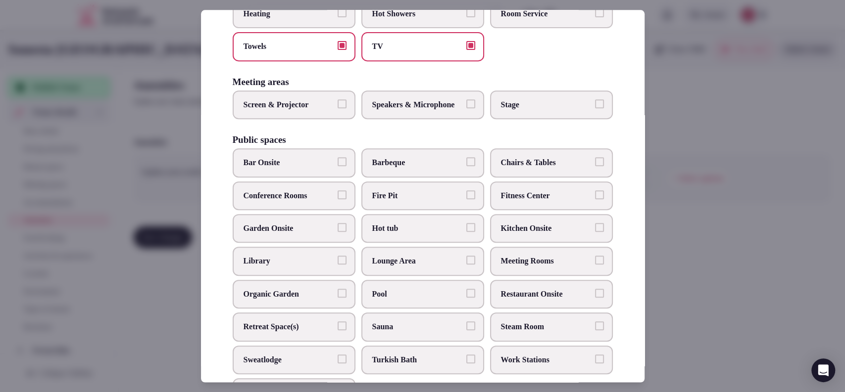
click at [304, 119] on label "Screen & Projector" at bounding box center [294, 105] width 123 height 29
click at [337, 108] on button "Screen & Projector" at bounding box center [341, 103] width 9 height 9
click at [430, 110] on span "Speakers & Microphone" at bounding box center [417, 104] width 91 height 11
click at [466, 108] on button "Speakers & Microphone" at bounding box center [470, 103] width 9 height 9
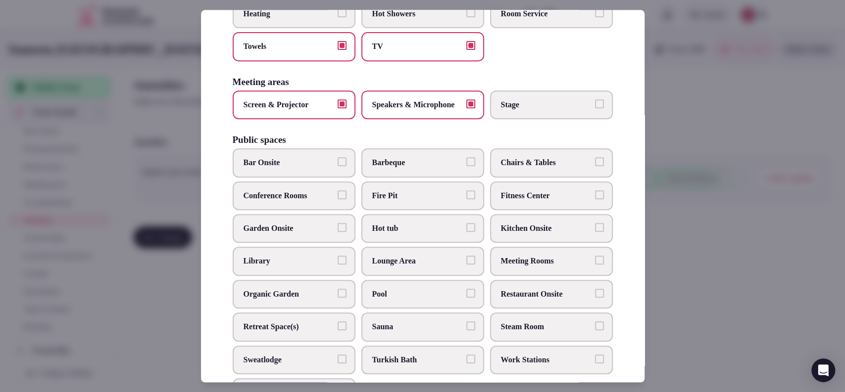
click at [559, 300] on span "Restaurant Onsite" at bounding box center [546, 294] width 91 height 11
click at [595, 298] on button "Restaurant Onsite" at bounding box center [599, 293] width 9 height 9
click at [434, 267] on span "Lounge Area" at bounding box center [417, 261] width 91 height 11
click at [466, 265] on button "Lounge Area" at bounding box center [470, 260] width 9 height 9
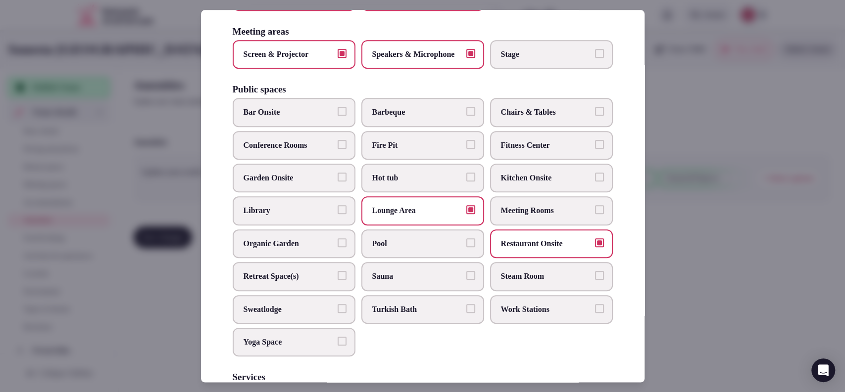
scroll to position [358, 0]
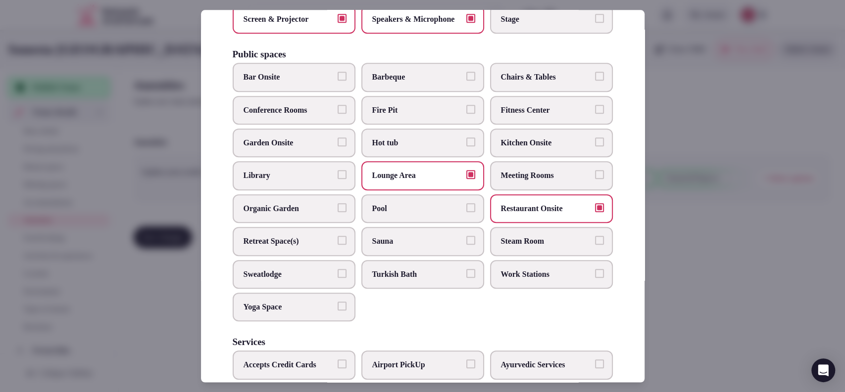
click at [546, 83] on span "Chairs & Tables" at bounding box center [546, 77] width 91 height 11
click at [595, 81] on button "Chairs & Tables" at bounding box center [599, 76] width 9 height 9
click at [534, 116] on span "Fitness Center" at bounding box center [546, 110] width 91 height 11
click at [595, 114] on button "Fitness Center" at bounding box center [599, 109] width 9 height 9
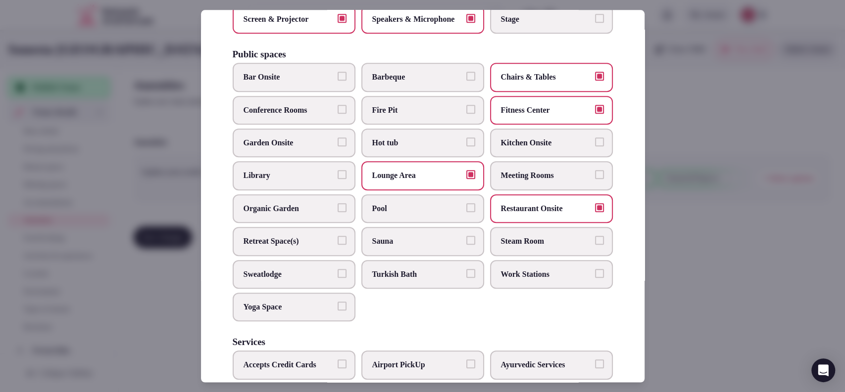
click at [523, 190] on label "Meeting Rooms" at bounding box center [551, 176] width 123 height 29
click at [595, 180] on button "Meeting Rooms" at bounding box center [599, 175] width 9 height 9
click at [501, 280] on span "Work Stations" at bounding box center [546, 274] width 91 height 11
click at [595, 278] on button "Work Stations" at bounding box center [599, 273] width 9 height 9
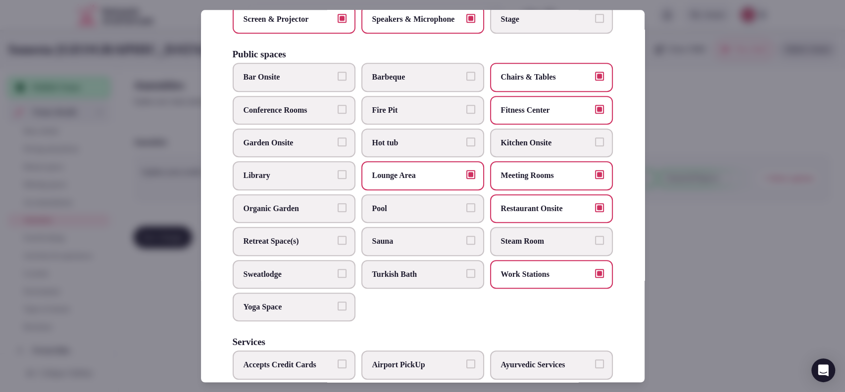
click at [288, 124] on label "Conference Rooms" at bounding box center [294, 110] width 123 height 29
click at [337, 114] on button "Conference Rooms" at bounding box center [341, 109] width 9 height 9
click at [296, 89] on label "Bar Onsite" at bounding box center [294, 77] width 123 height 29
click at [337, 81] on button "Bar Onsite" at bounding box center [341, 76] width 9 height 9
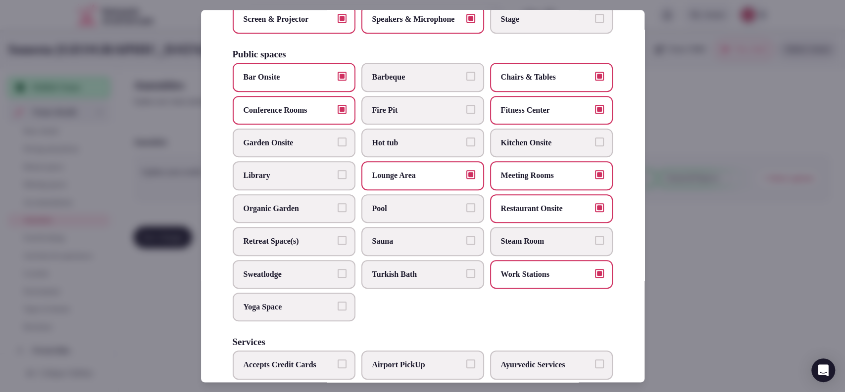
click at [459, 223] on label "Pool" at bounding box center [422, 208] width 123 height 29
click at [466, 212] on button "Pool" at bounding box center [470, 207] width 9 height 9
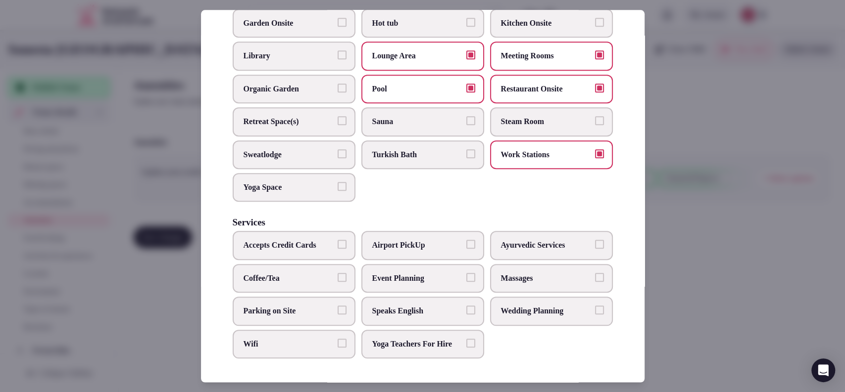
scroll to position [507, 0]
click at [381, 273] on span "Event Planning" at bounding box center [417, 278] width 91 height 11
click at [466, 273] on button "Event Planning" at bounding box center [470, 277] width 9 height 9
click at [507, 306] on span "Wedding Planning" at bounding box center [546, 311] width 91 height 11
click at [595, 306] on button "Wedding Planning" at bounding box center [599, 310] width 9 height 9
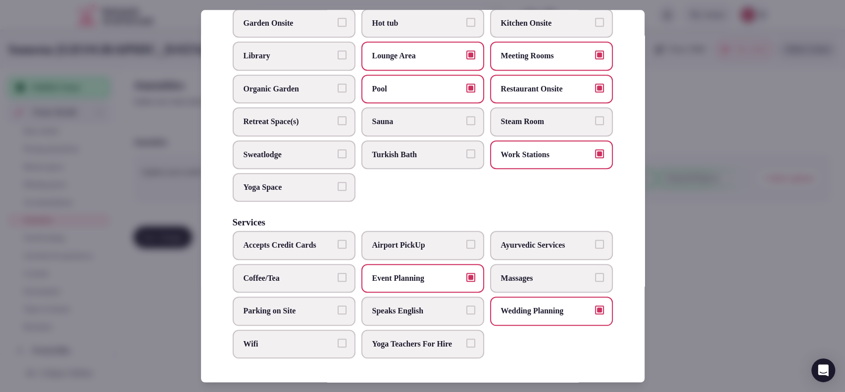
click at [424, 306] on span "Speaks English" at bounding box center [417, 311] width 91 height 11
click at [466, 306] on button "Speaks English" at bounding box center [470, 310] width 9 height 9
click at [305, 339] on span "Wifi" at bounding box center [288, 344] width 91 height 11
click at [337, 339] on button "Wifi" at bounding box center [341, 343] width 9 height 9
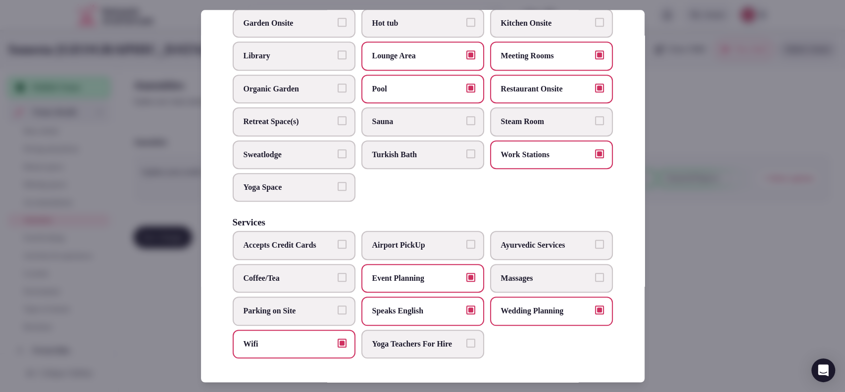
click at [313, 264] on label "Coffee/Tea" at bounding box center [294, 278] width 123 height 29
click at [337, 273] on button "Coffee/Tea" at bounding box center [341, 277] width 9 height 9
click at [311, 297] on label "Parking on Site" at bounding box center [294, 311] width 123 height 29
click at [337, 306] on button "Parking on Site" at bounding box center [341, 310] width 9 height 9
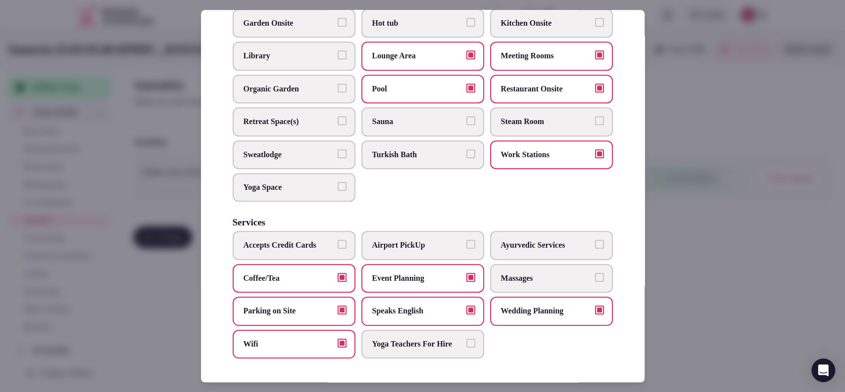
click at [787, 304] on div at bounding box center [422, 196] width 845 height 392
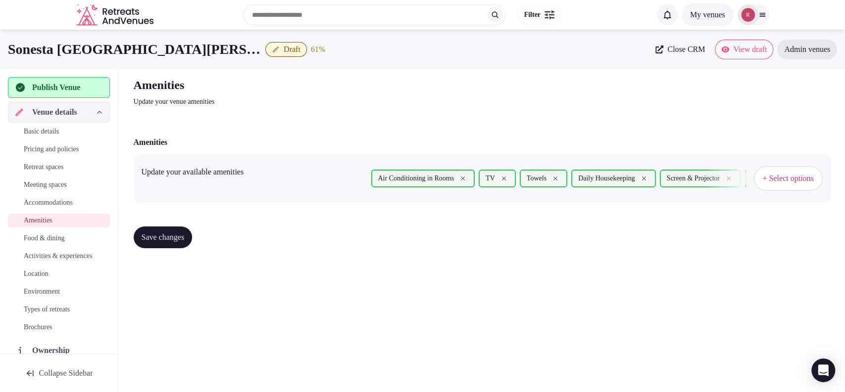
click at [160, 237] on span "Save changes" at bounding box center [163, 238] width 43 height 10
click at [46, 235] on span "Food & dining" at bounding box center [44, 239] width 41 height 10
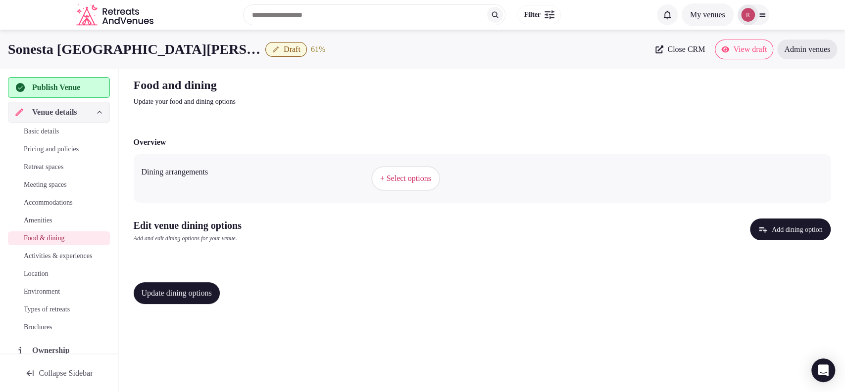
click at [401, 181] on span "+ Select options" at bounding box center [405, 178] width 51 height 11
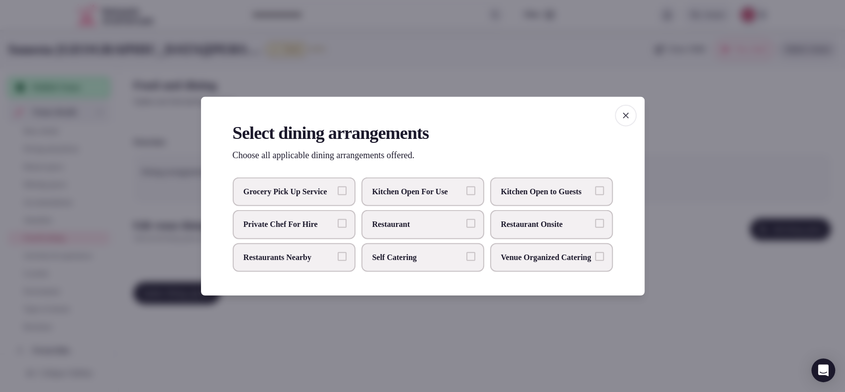
click at [494, 220] on label "Restaurant Onsite" at bounding box center [551, 224] width 123 height 29
click at [595, 220] on button "Restaurant Onsite" at bounding box center [599, 223] width 9 height 9
click at [309, 255] on span "Restaurants Nearby" at bounding box center [288, 257] width 91 height 11
click at [337, 255] on button "Restaurants Nearby" at bounding box center [341, 256] width 9 height 9
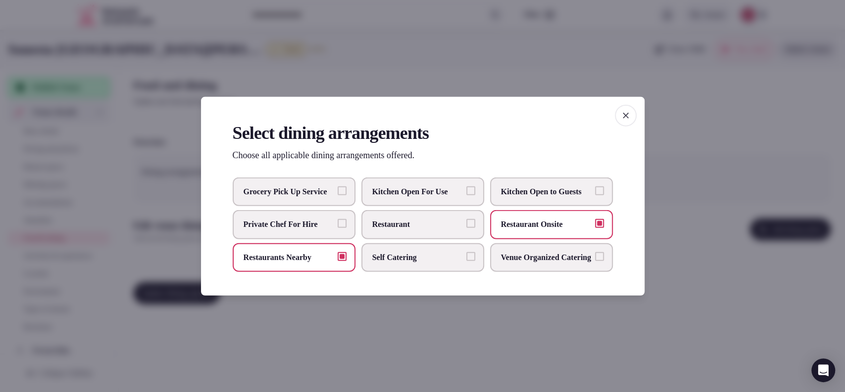
click at [717, 317] on div at bounding box center [422, 196] width 845 height 392
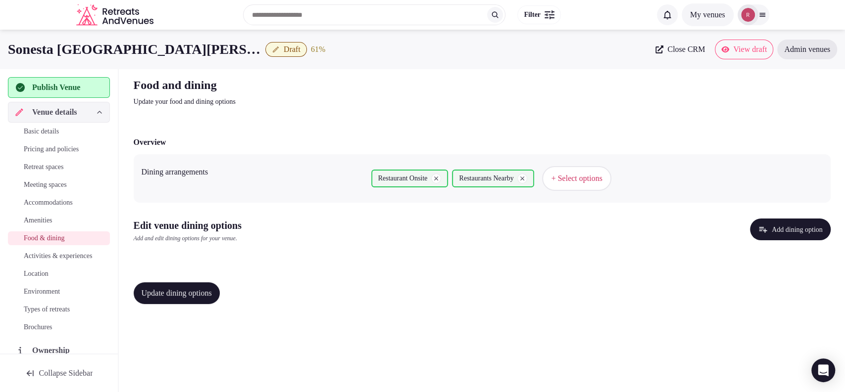
click at [779, 237] on button "Add dining option" at bounding box center [790, 230] width 81 height 22
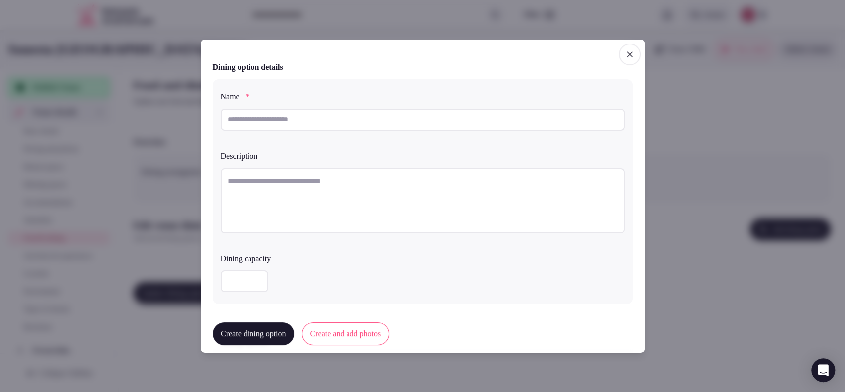
click at [293, 118] on input "text" at bounding box center [423, 119] width 404 height 22
paste input "**********"
type input "**********"
click at [288, 185] on textarea at bounding box center [423, 200] width 404 height 65
paste textarea "**********"
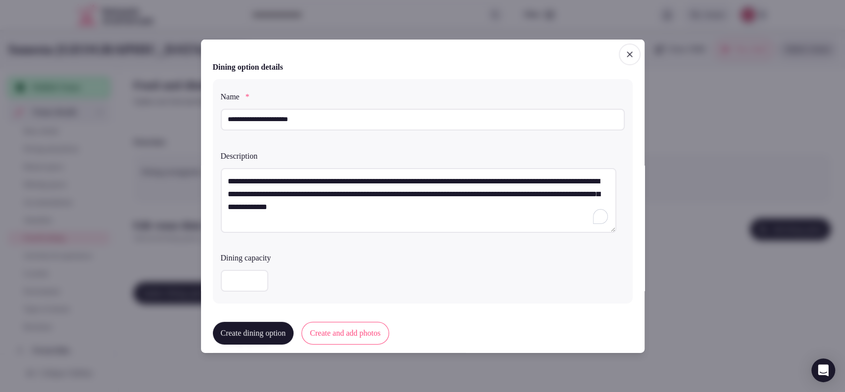
scroll to position [246, 0]
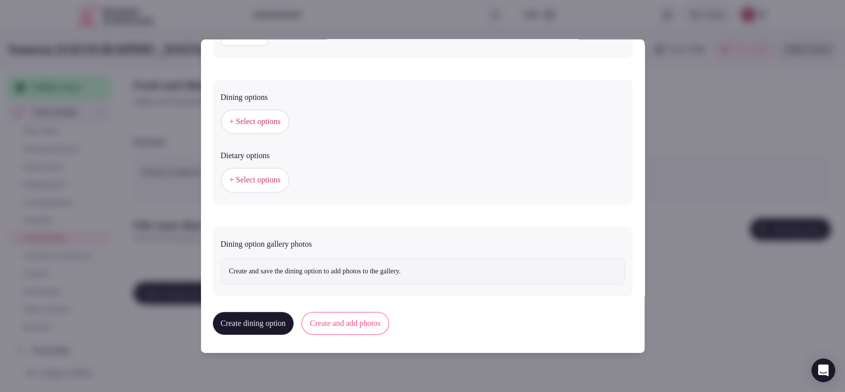
type textarea "**********"
click at [281, 124] on span "+ Select options" at bounding box center [255, 121] width 51 height 11
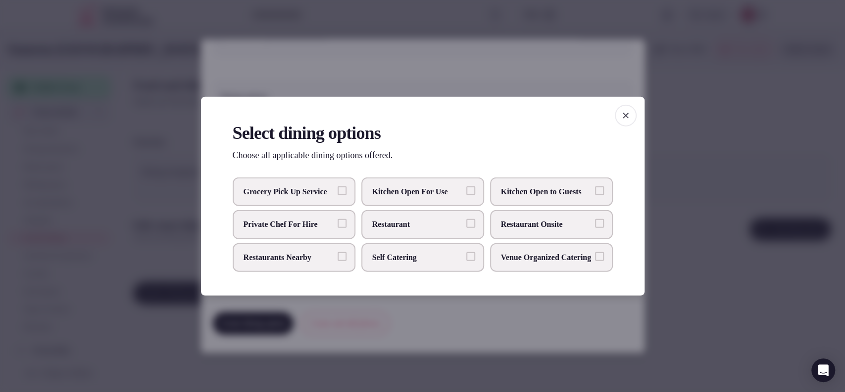
click at [536, 228] on span "Restaurant Onsite" at bounding box center [546, 224] width 91 height 11
click at [595, 228] on button "Restaurant Onsite" at bounding box center [599, 223] width 9 height 9
click at [670, 149] on div at bounding box center [422, 196] width 845 height 392
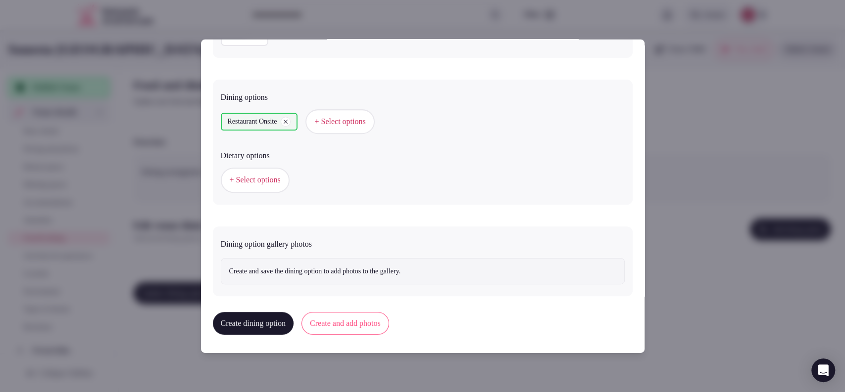
click at [350, 320] on button "Create and add photos" at bounding box center [345, 323] width 88 height 23
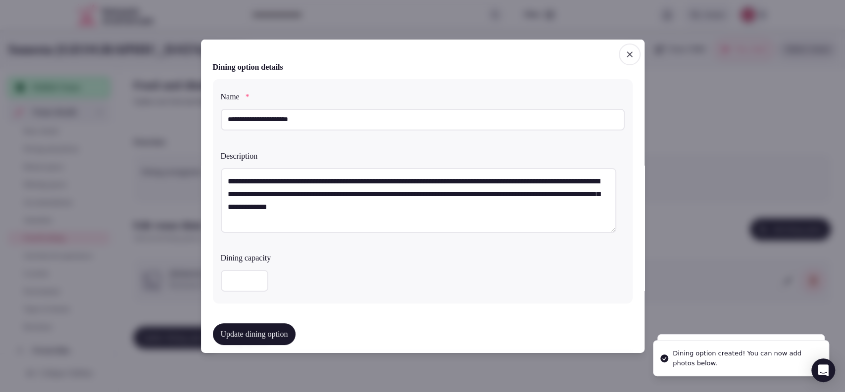
scroll to position [275, 0]
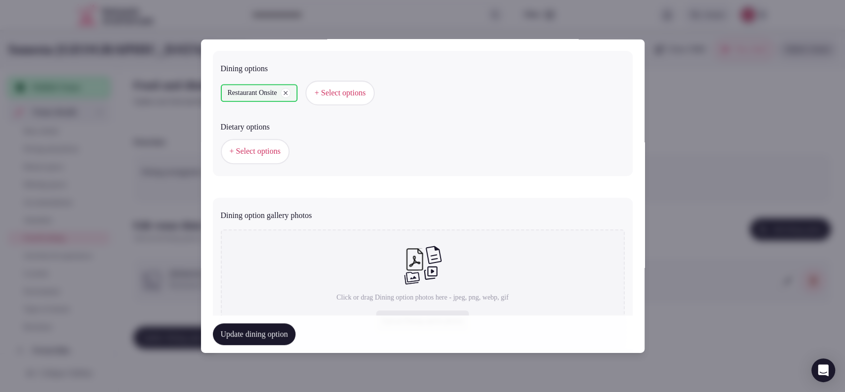
click at [427, 269] on icon at bounding box center [430, 273] width 13 height 13
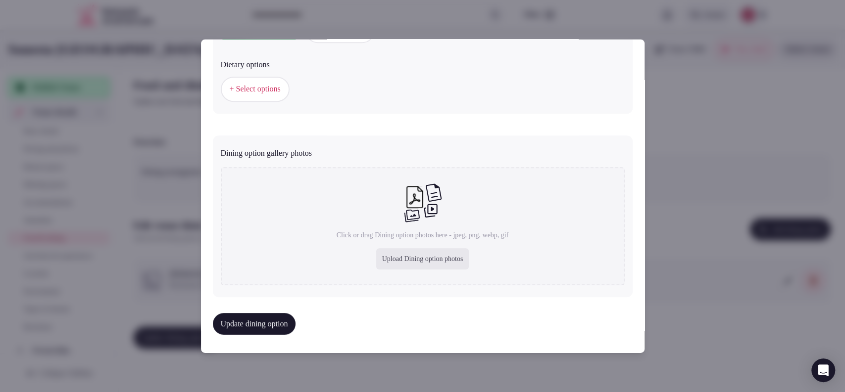
type input "**********"
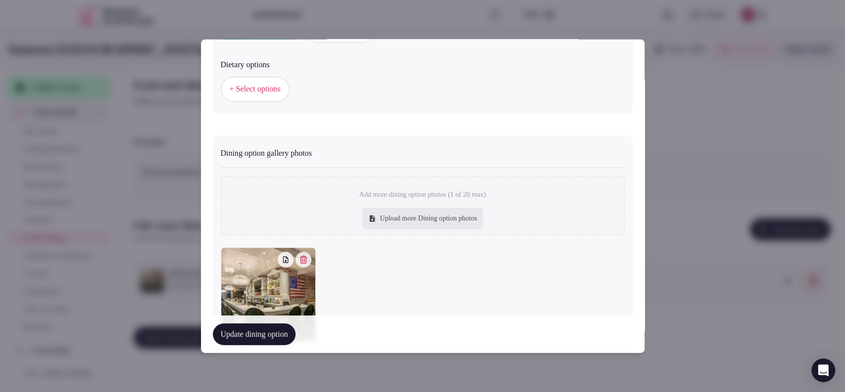
click at [280, 335] on button "Update dining option" at bounding box center [254, 335] width 83 height 22
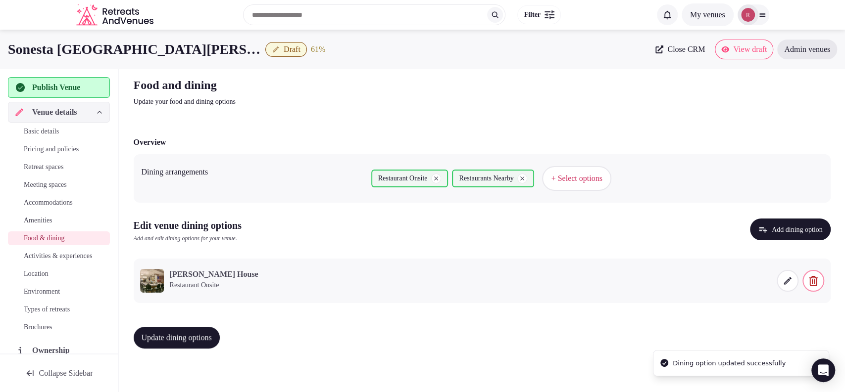
click at [198, 340] on span "Update dining options" at bounding box center [177, 338] width 70 height 10
click at [154, 339] on span "Update dining options" at bounding box center [177, 338] width 70 height 10
click at [70, 260] on span "Activities & experiences" at bounding box center [58, 256] width 68 height 10
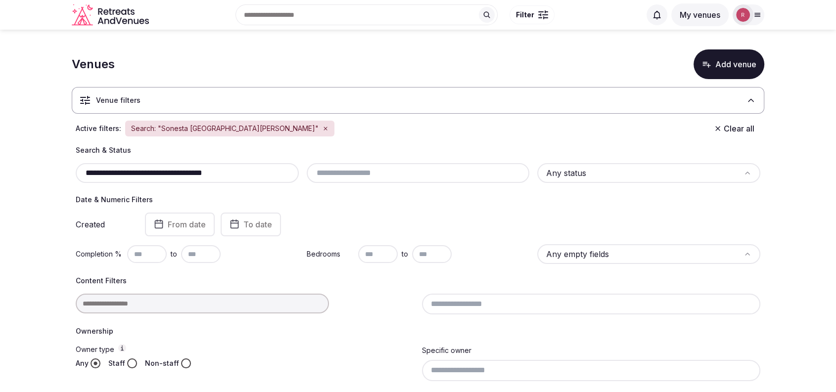
click at [306, 127] on div "Search: "Sonesta Philadelphia Rittenhouse Square"" at bounding box center [229, 129] width 209 height 16
click at [323, 128] on icon "button" at bounding box center [326, 129] width 6 height 6
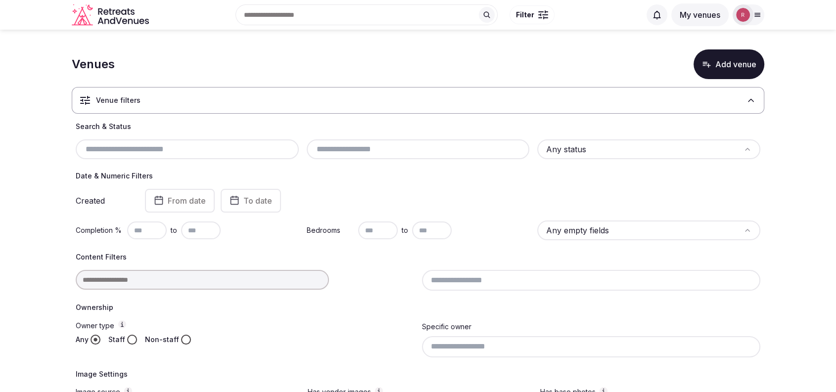
click at [199, 153] on input "text" at bounding box center [187, 149] width 215 height 12
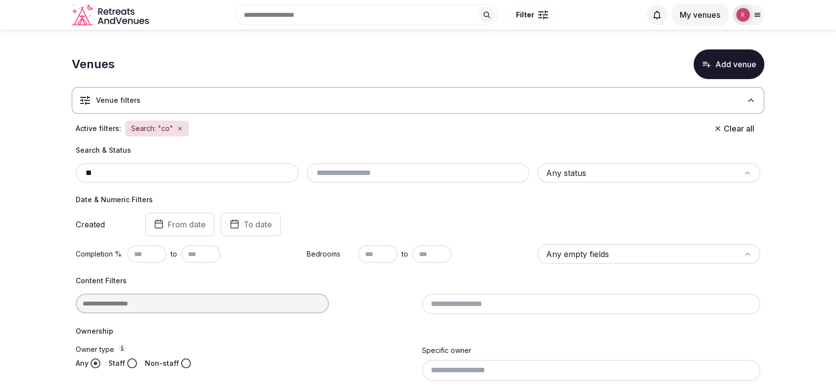
paste input "**********"
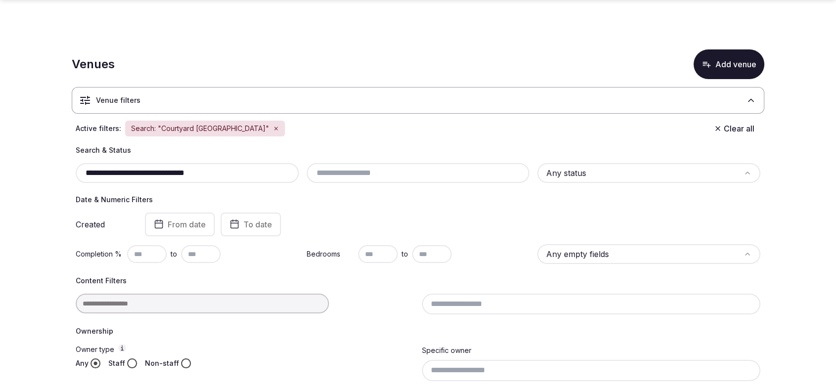
scroll to position [231, 0]
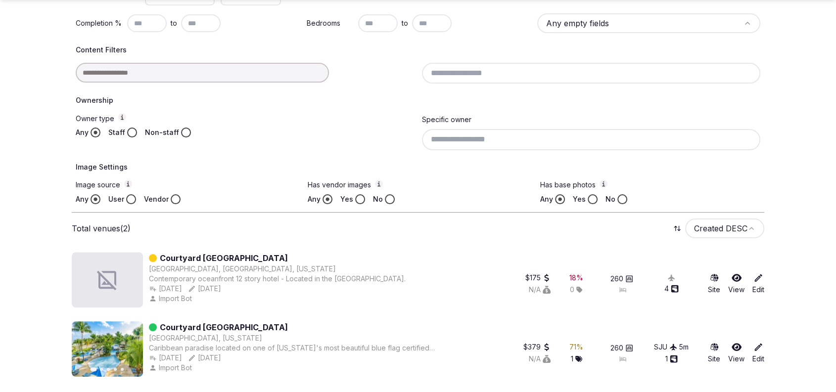
type input "**********"
click at [762, 281] on icon at bounding box center [759, 278] width 10 height 10
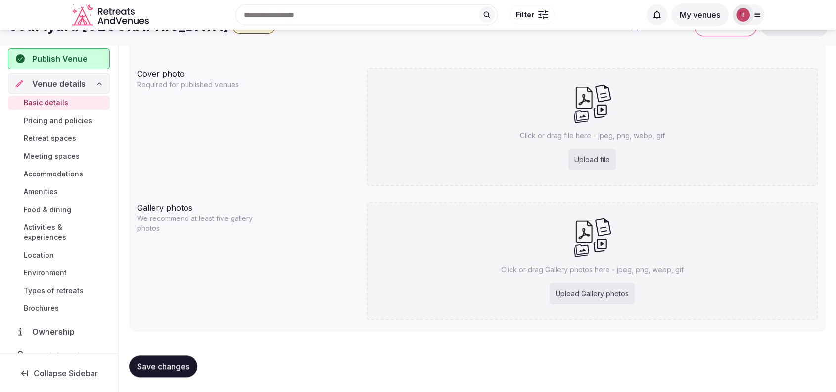
scroll to position [632, 0]
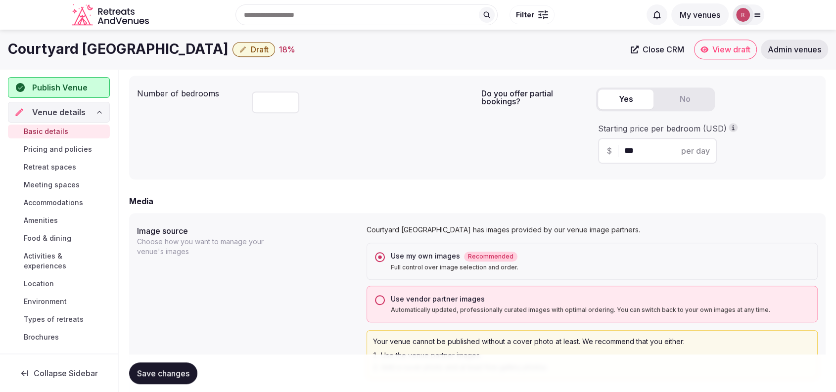
click at [455, 294] on div "Use vendor partner images" at bounding box center [600, 299] width 419 height 10
click at [385, 295] on button "Use vendor partner images Automatically updated, professionally curated images …" at bounding box center [380, 300] width 10 height 10
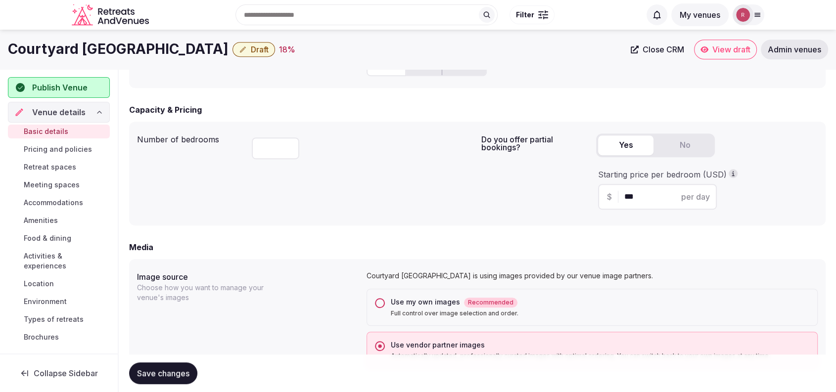
scroll to position [0, 0]
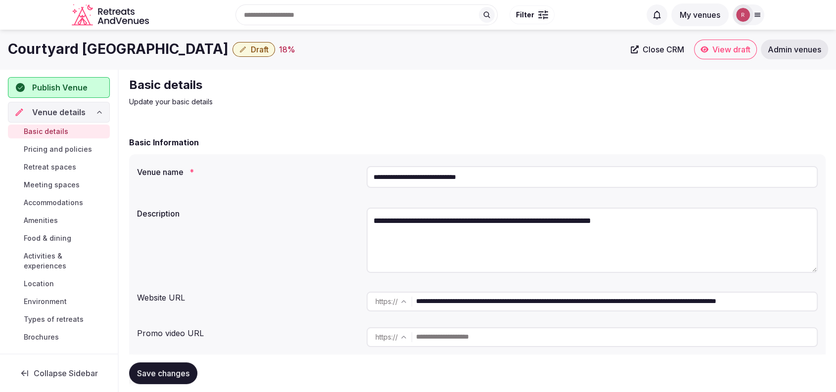
click at [275, 54] on button "Draft" at bounding box center [254, 49] width 43 height 15
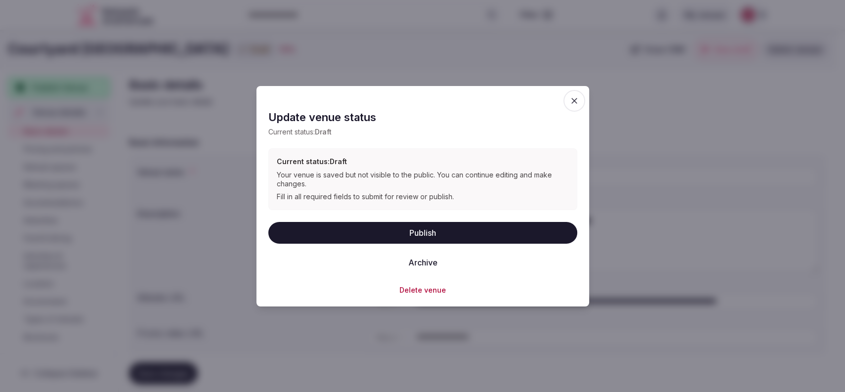
click at [417, 288] on button "Delete venue" at bounding box center [422, 290] width 47 height 10
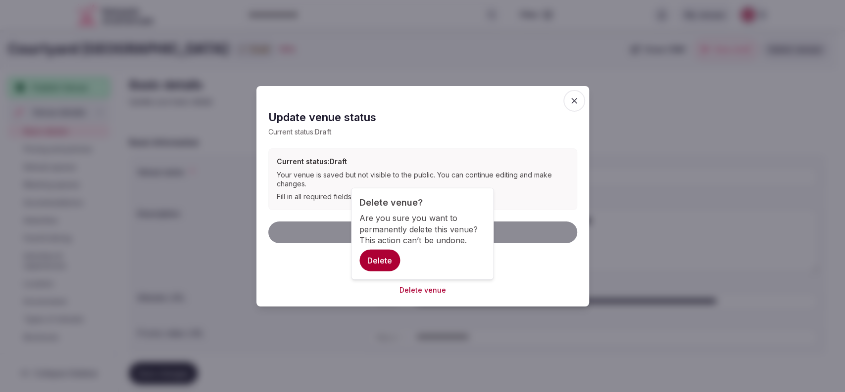
click at [383, 259] on button "Delete" at bounding box center [379, 261] width 41 height 22
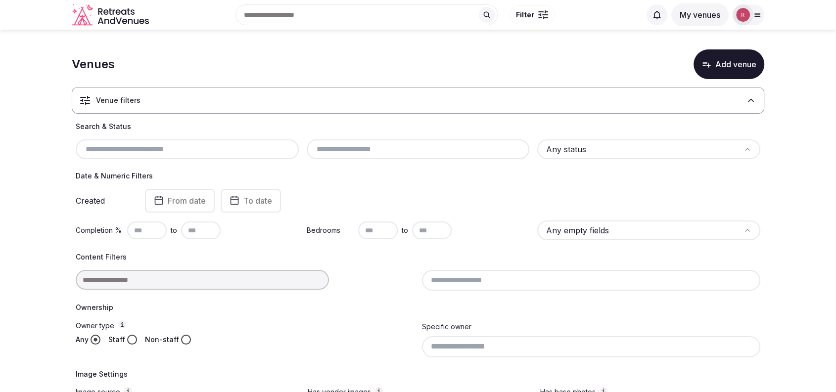
click at [206, 149] on input "text" at bounding box center [187, 149] width 215 height 12
paste input "**********"
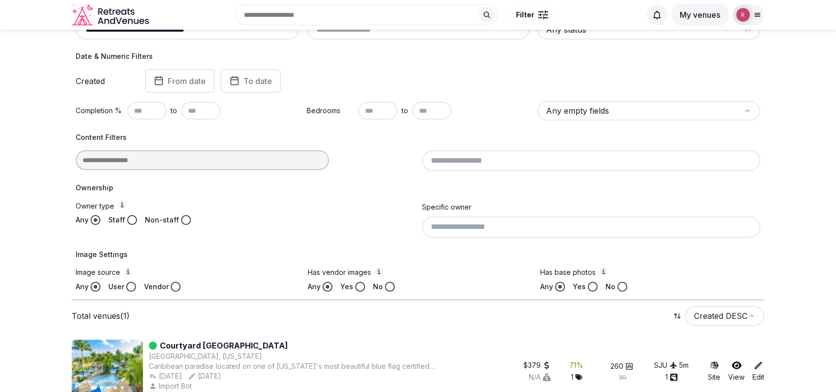
scroll to position [162, 0]
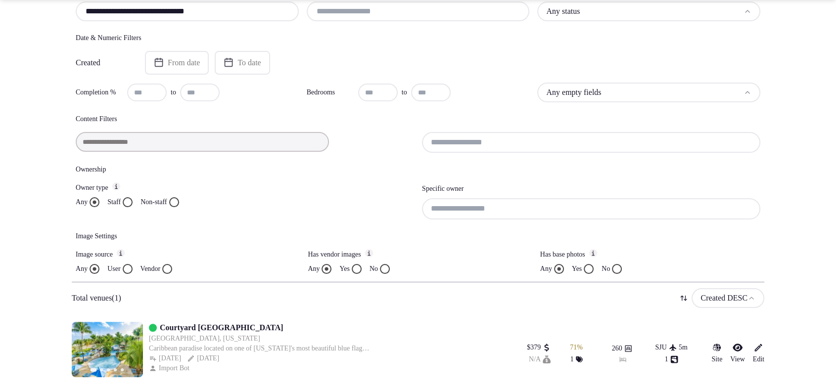
type input "**********"
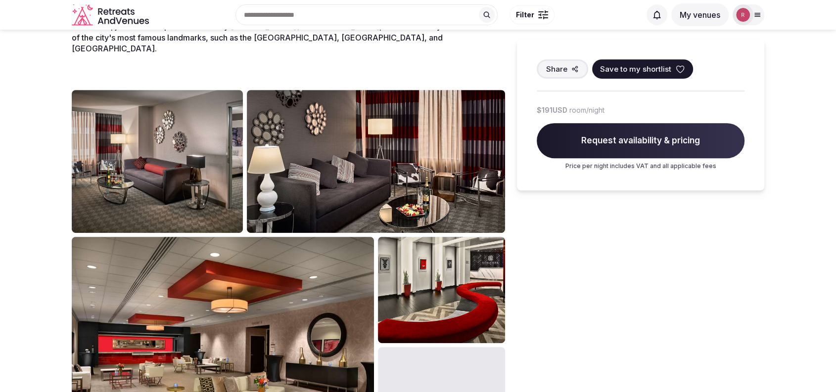
scroll to position [75, 0]
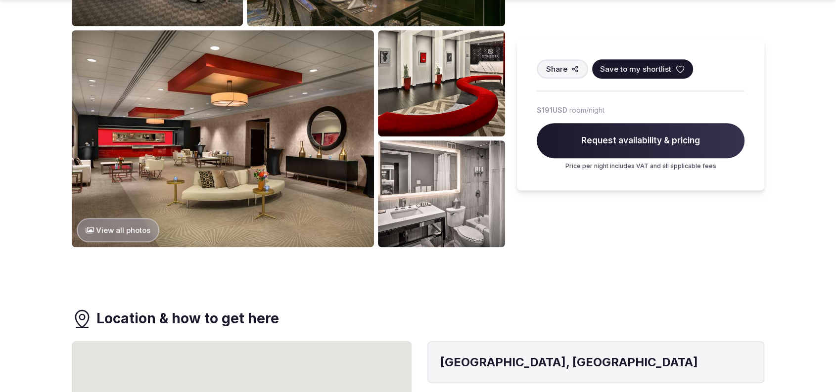
scroll to position [1122, 0]
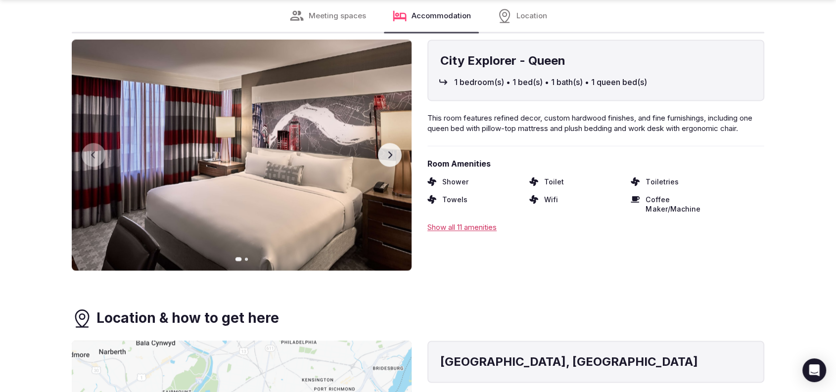
scroll to position [1412, 0]
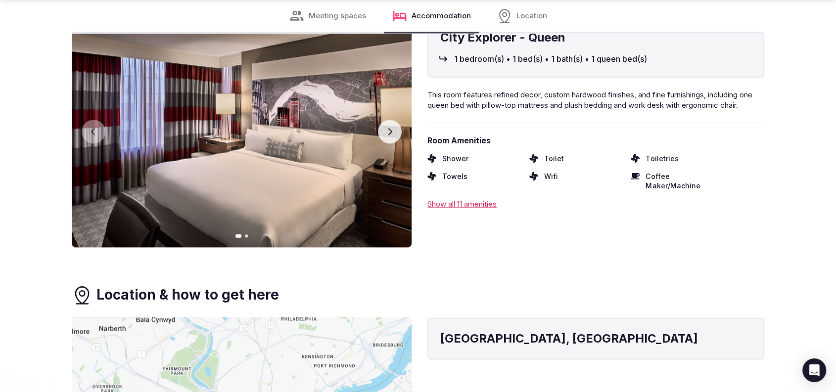
click at [383, 120] on button "Next slide" at bounding box center [390, 132] width 24 height 24
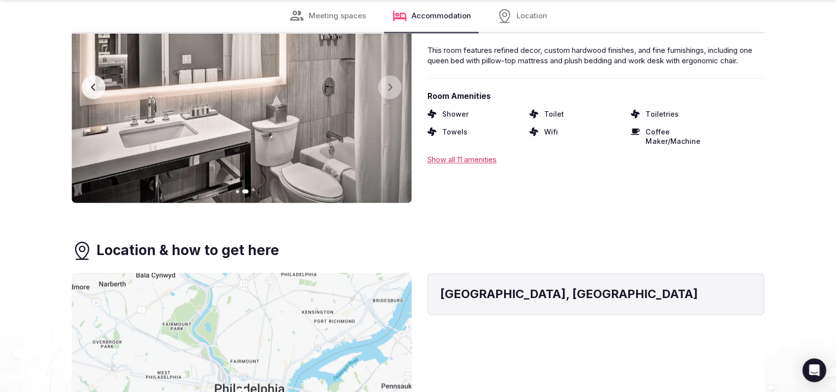
scroll to position [1113, 0]
